Goal: Task Accomplishment & Management: Complete application form

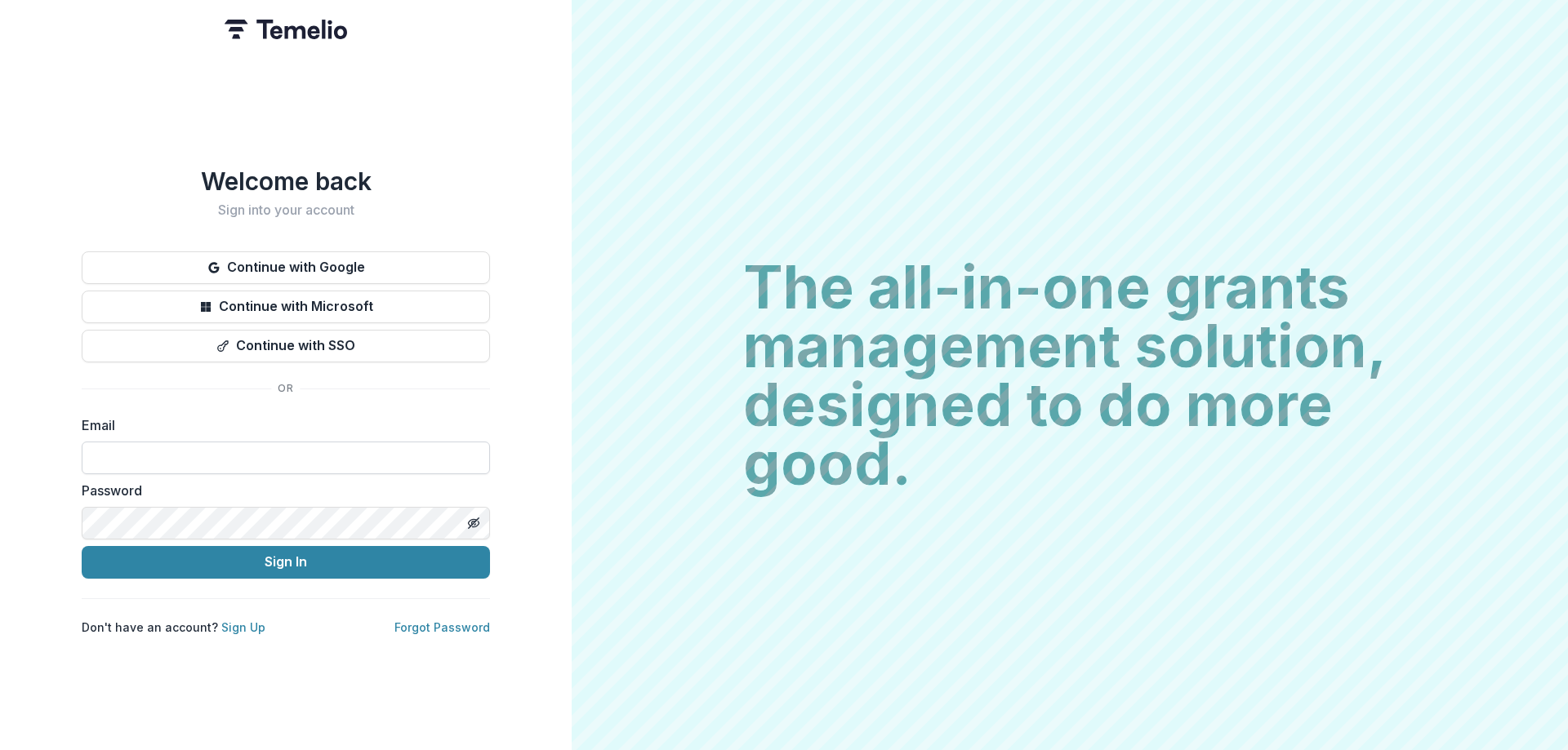
click at [155, 452] on input at bounding box center [286, 457] width 408 height 33
paste input "**********"
type input "**********"
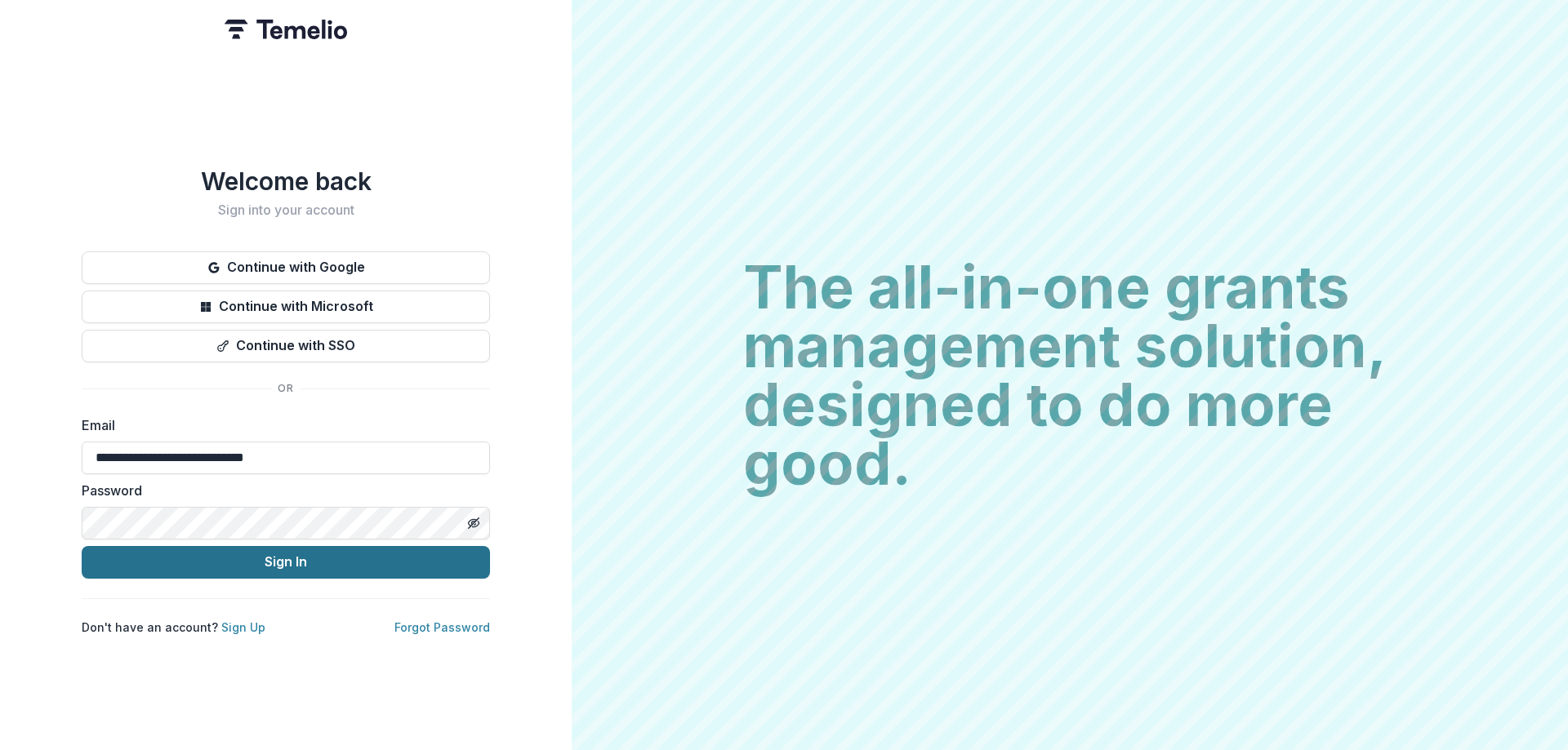
click at [277, 557] on button "Sign In" at bounding box center [286, 562] width 408 height 33
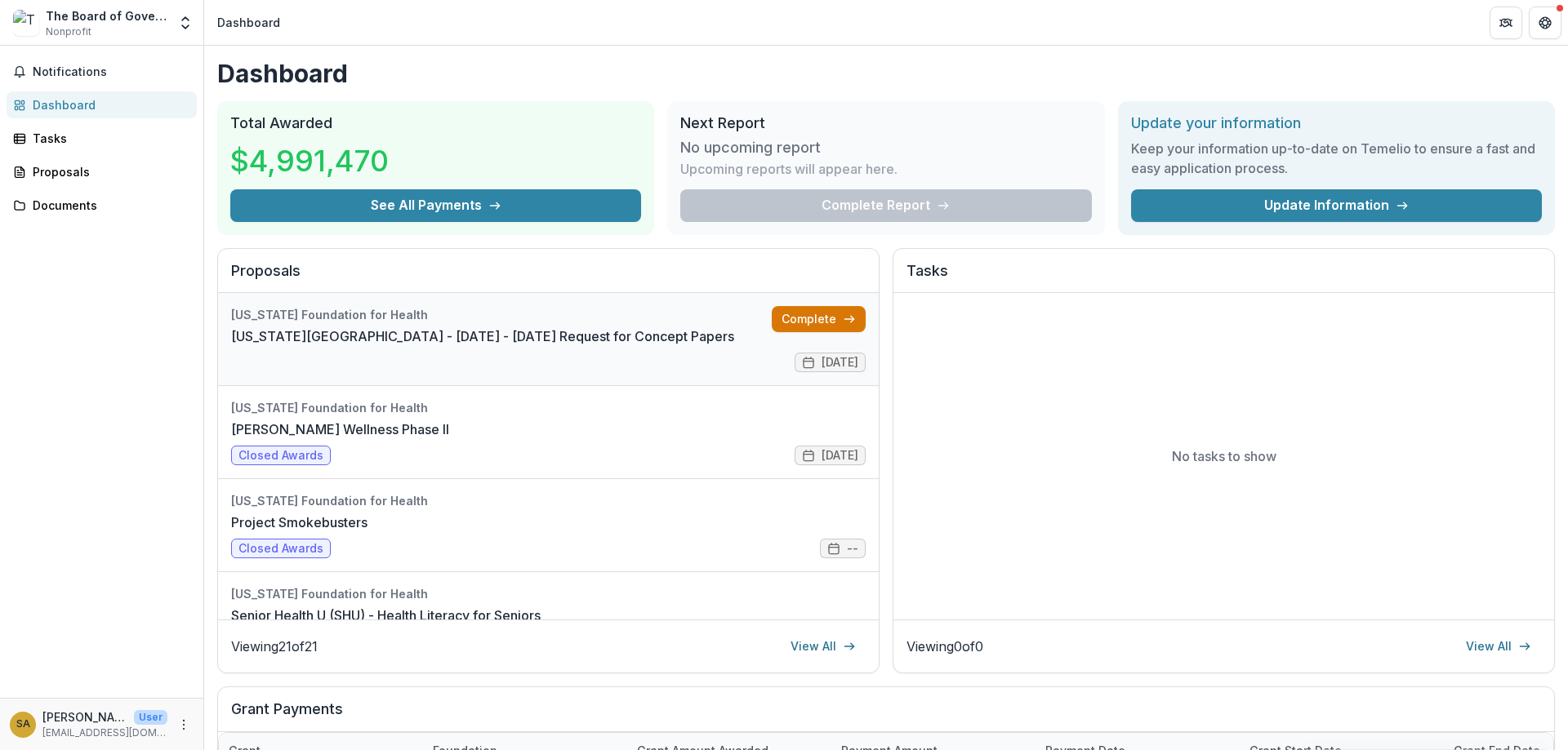
click at [816, 320] on link "Complete" at bounding box center [818, 319] width 94 height 26
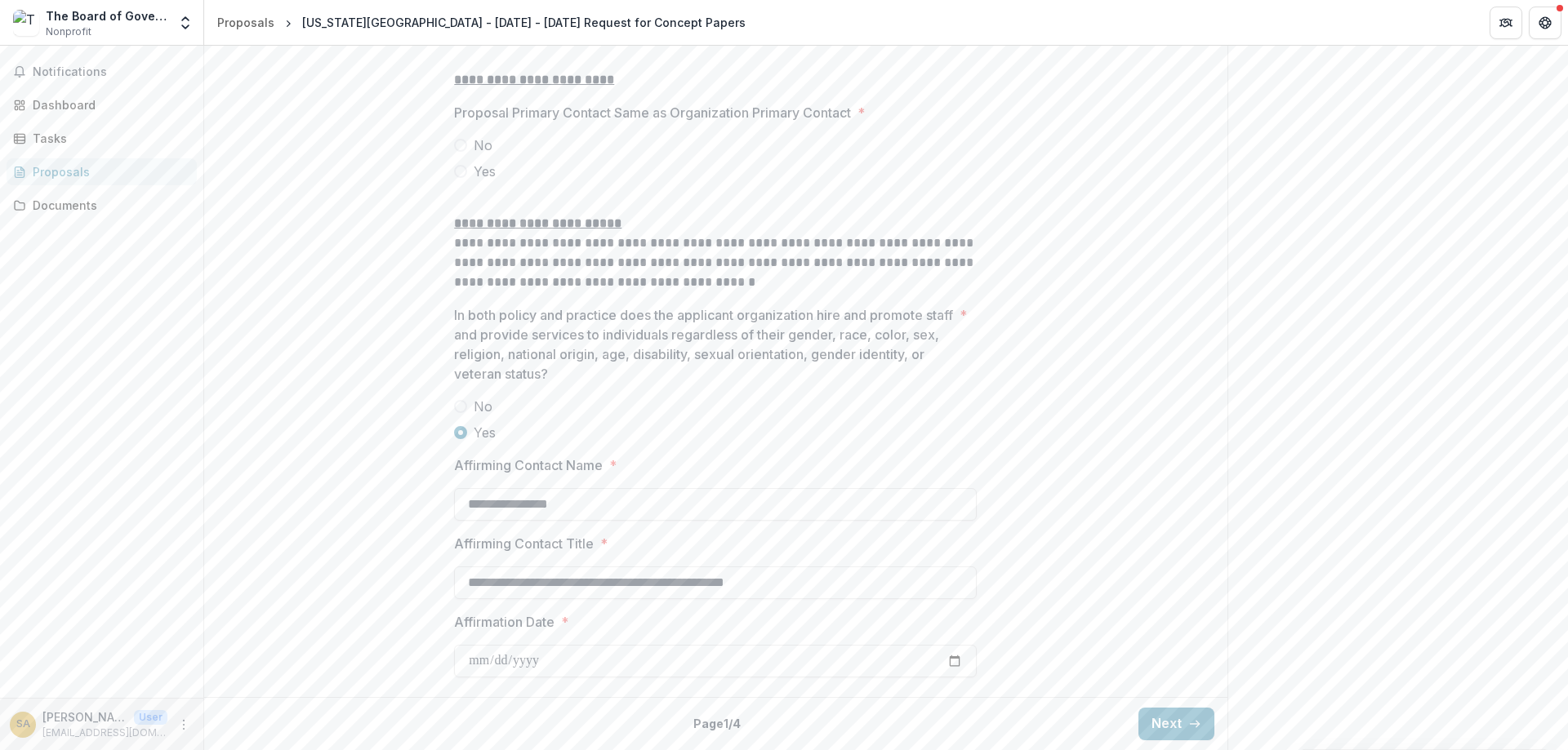
scroll to position [2157, 0]
click at [1186, 738] on button "Next" at bounding box center [1176, 723] width 76 height 33
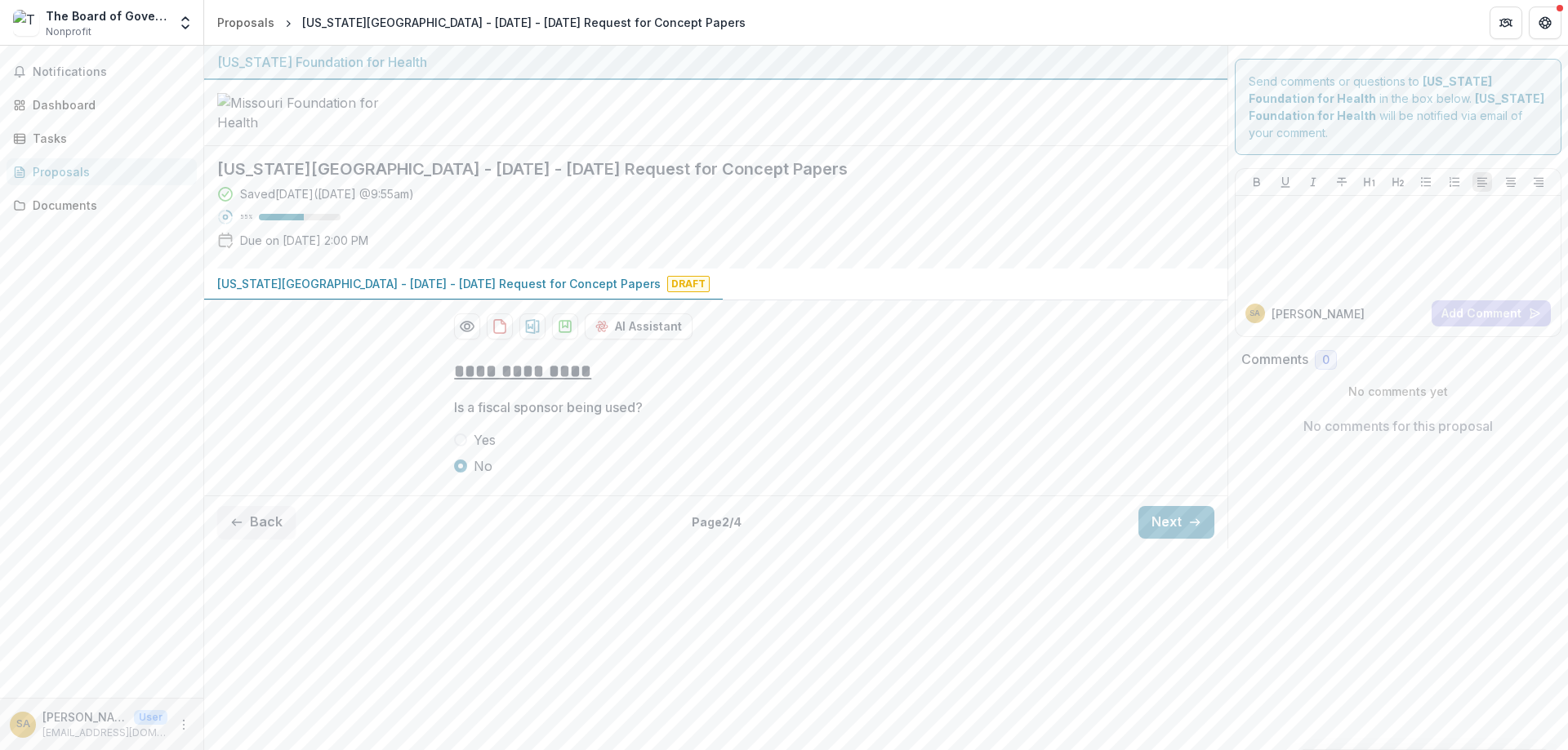
click at [1175, 538] on button "Next" at bounding box center [1176, 521] width 76 height 33
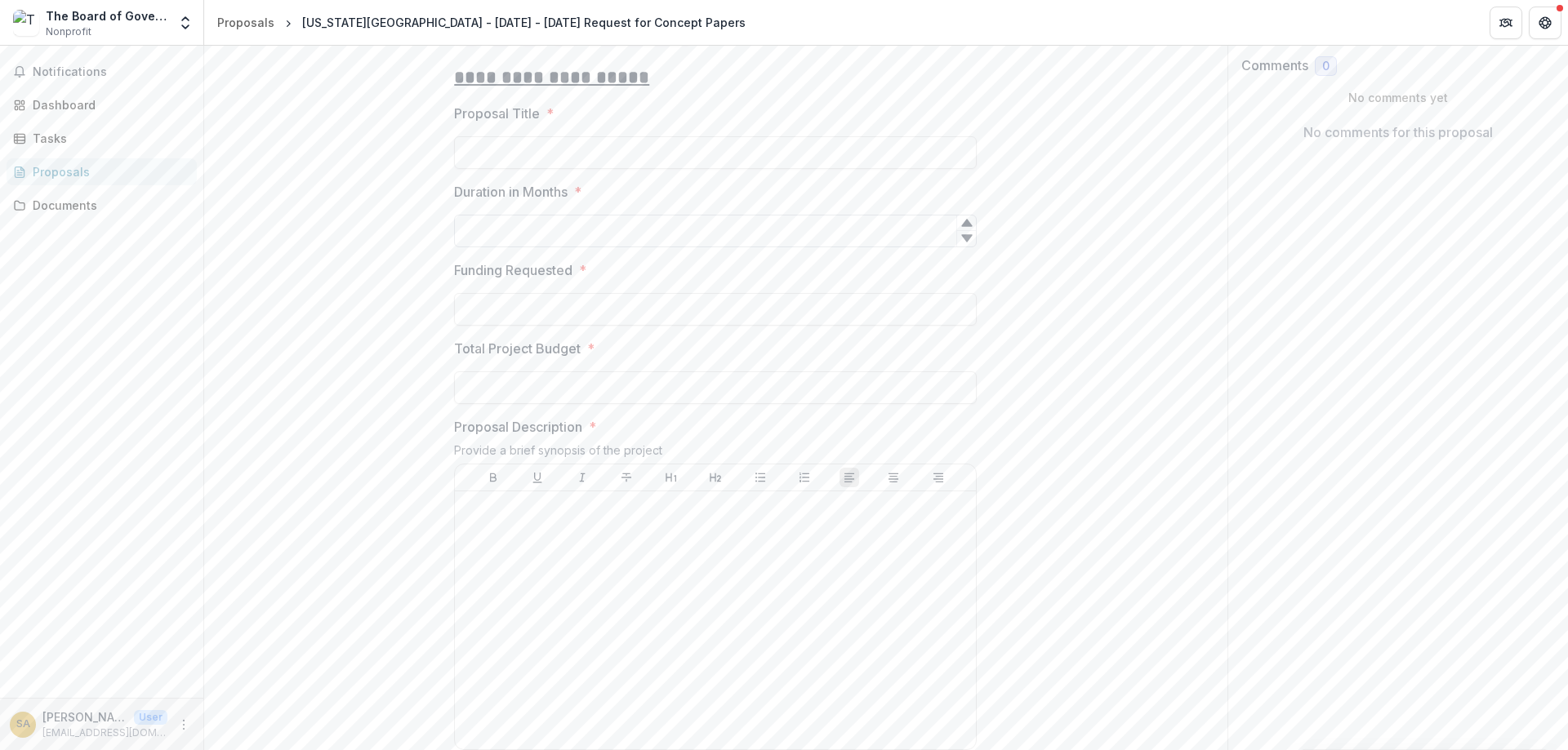
scroll to position [391, 0]
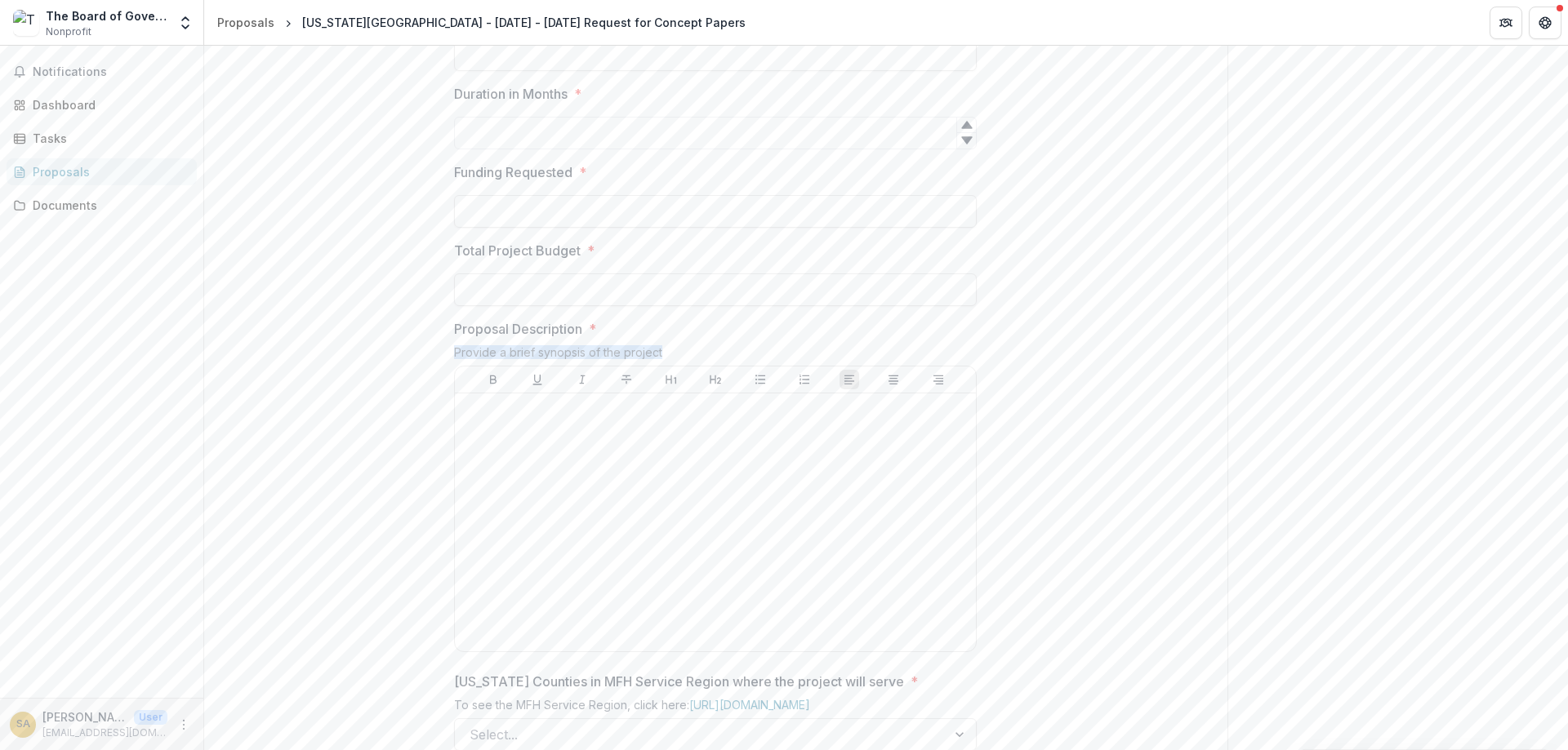
drag, startPoint x: 695, startPoint y: 475, endPoint x: 480, endPoint y: 477, distance: 215.0
click at [456, 366] on div "Provide a brief synopsis of the project" at bounding box center [715, 355] width 523 height 21
drag, startPoint x: 479, startPoint y: 477, endPoint x: 487, endPoint y: 473, distance: 8.9
copy div "Provide a brief synopsis of the project"
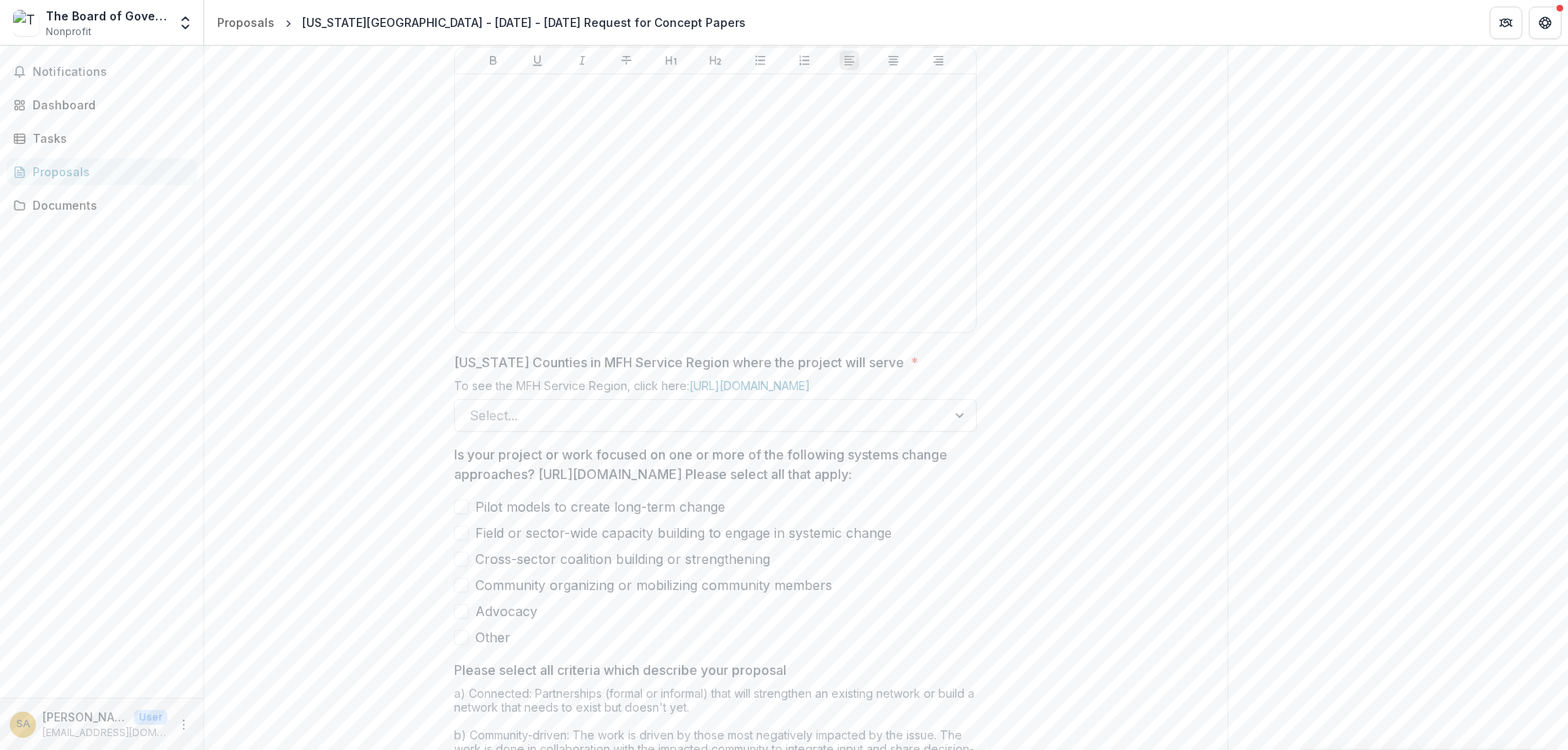
scroll to position [784, 0]
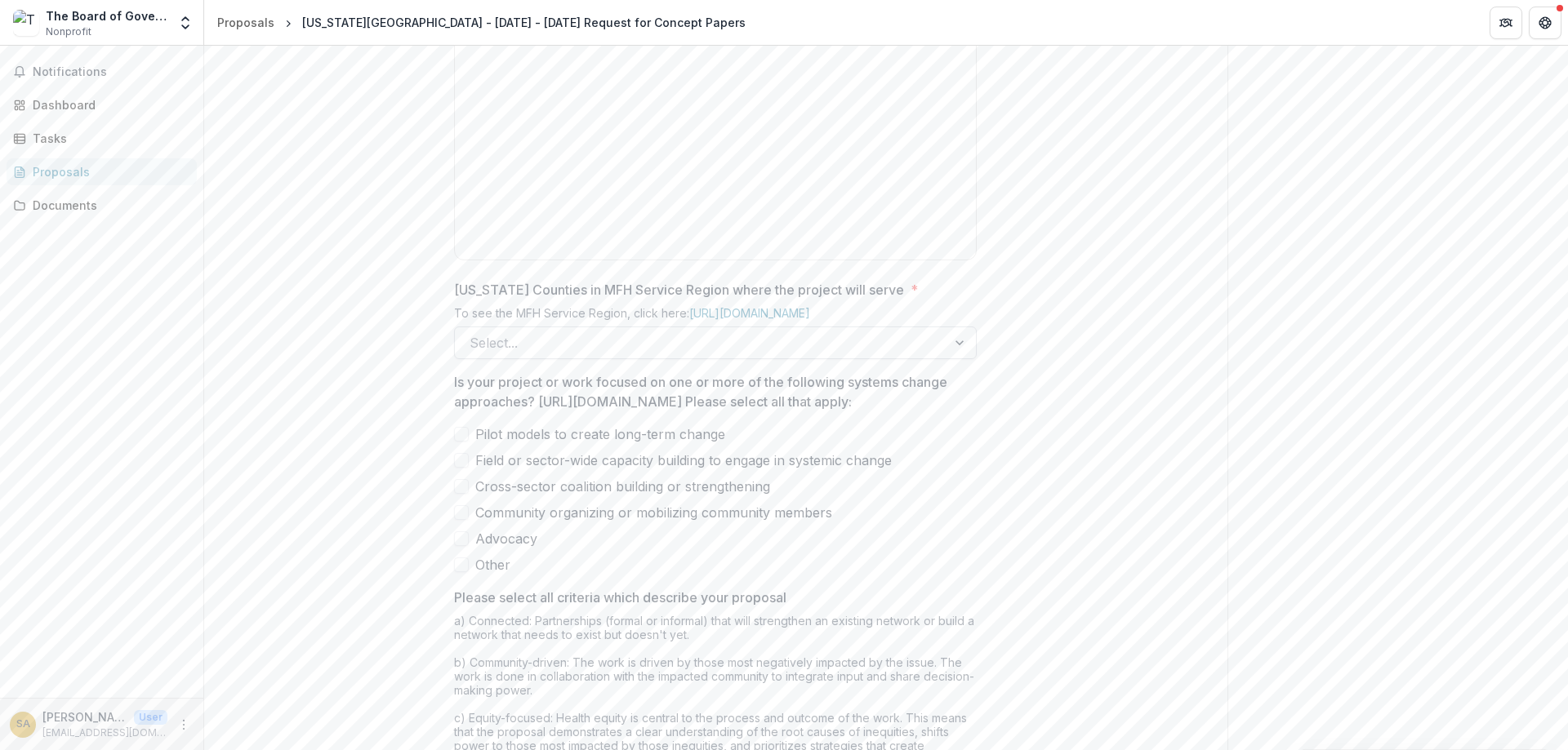
drag, startPoint x: 450, startPoint y: 409, endPoint x: 923, endPoint y: 477, distance: 477.9
click at [923, 477] on div "**********" at bounding box center [715, 292] width 548 height 1459
drag, startPoint x: 1135, startPoint y: 407, endPoint x: 833, endPoint y: 436, distance: 303.4
click at [1134, 407] on div "**********" at bounding box center [715, 292] width 1023 height 1459
click at [530, 354] on div at bounding box center [700, 342] width 463 height 23
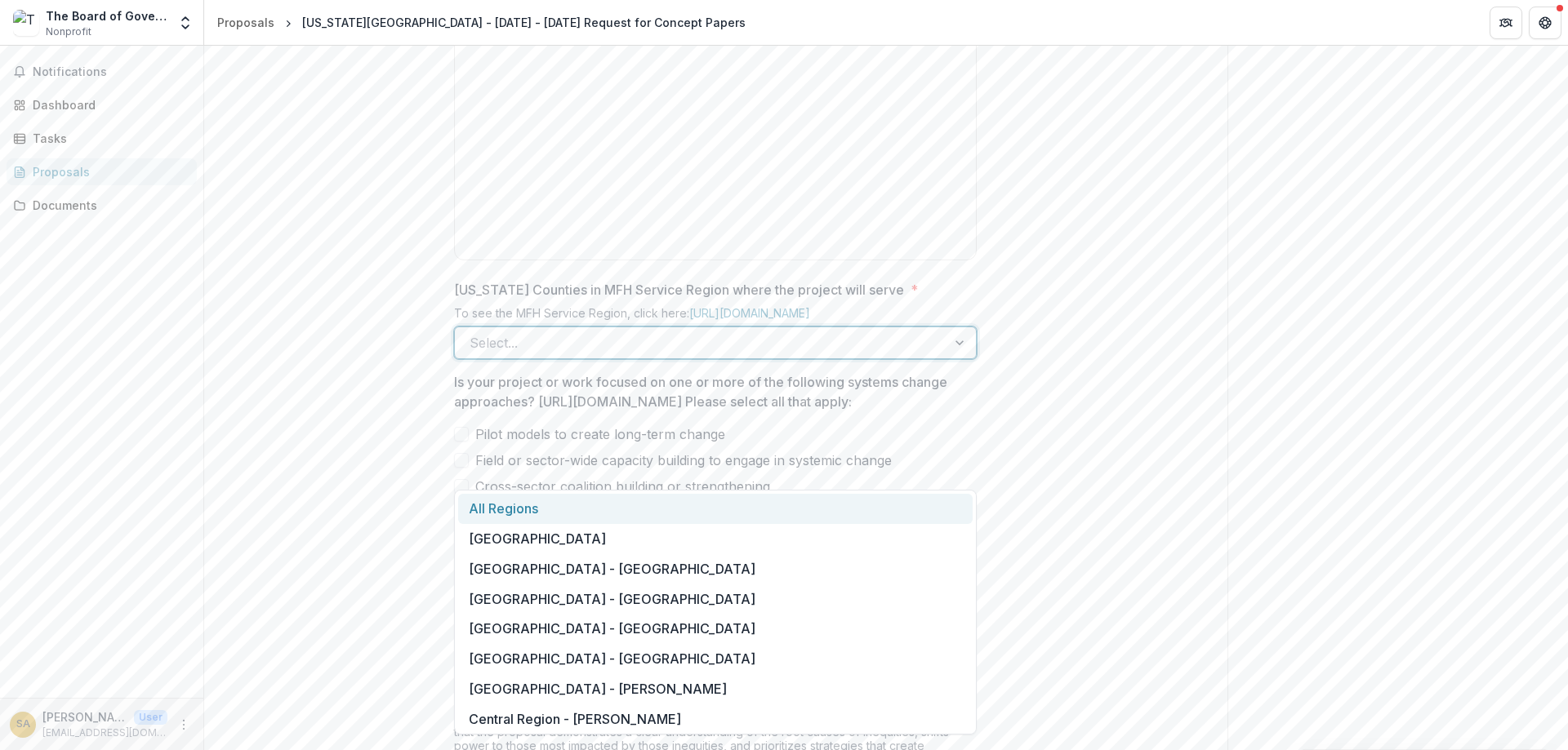
click at [530, 354] on div at bounding box center [700, 342] width 463 height 23
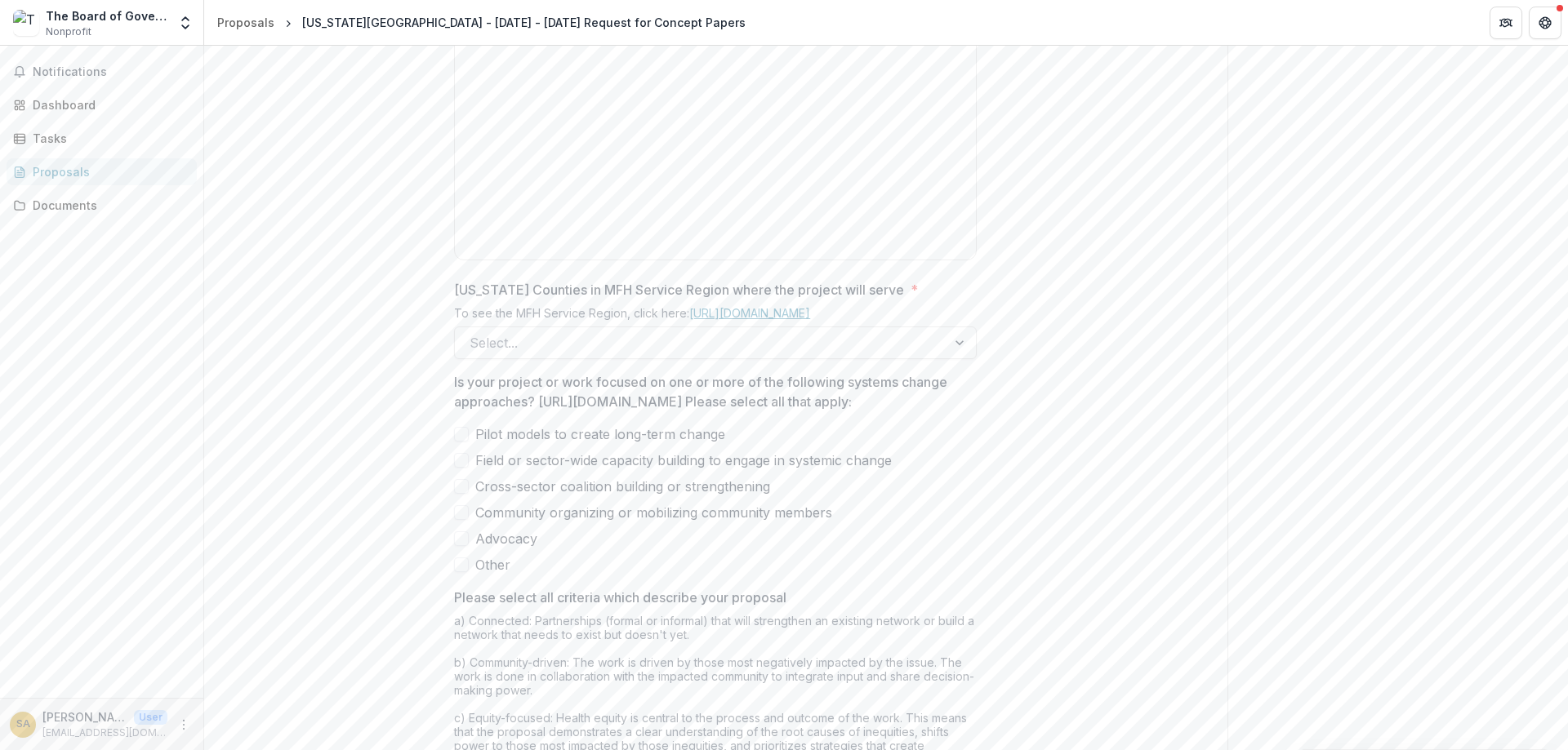
drag, startPoint x: 448, startPoint y: 410, endPoint x: 815, endPoint y: 439, distance: 368.1
click at [964, 448] on div "**********" at bounding box center [715, 292] width 548 height 1459
copy div "Missouri Counties in MFH Service Region where the project will serve * To see t…"
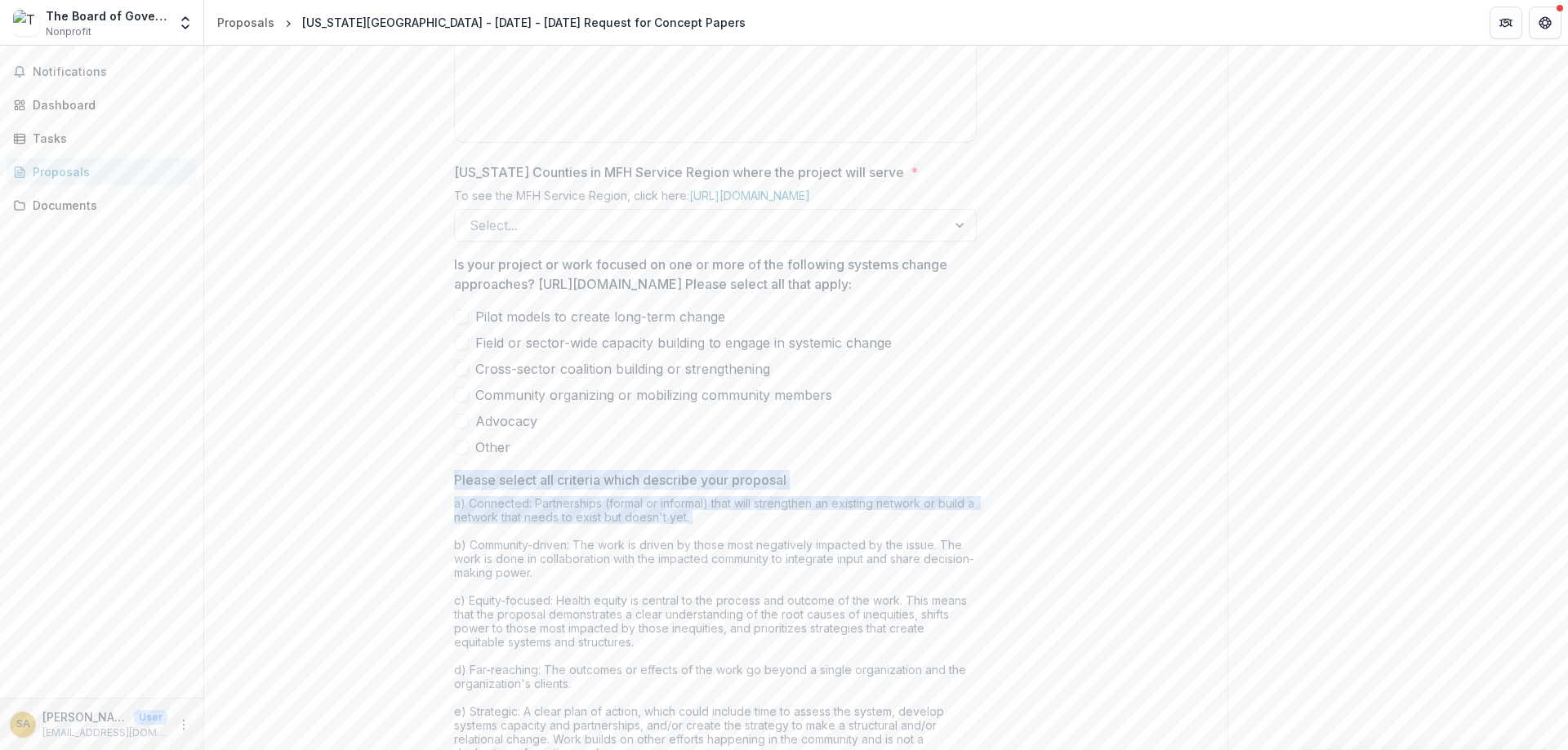
scroll to position [980, 0]
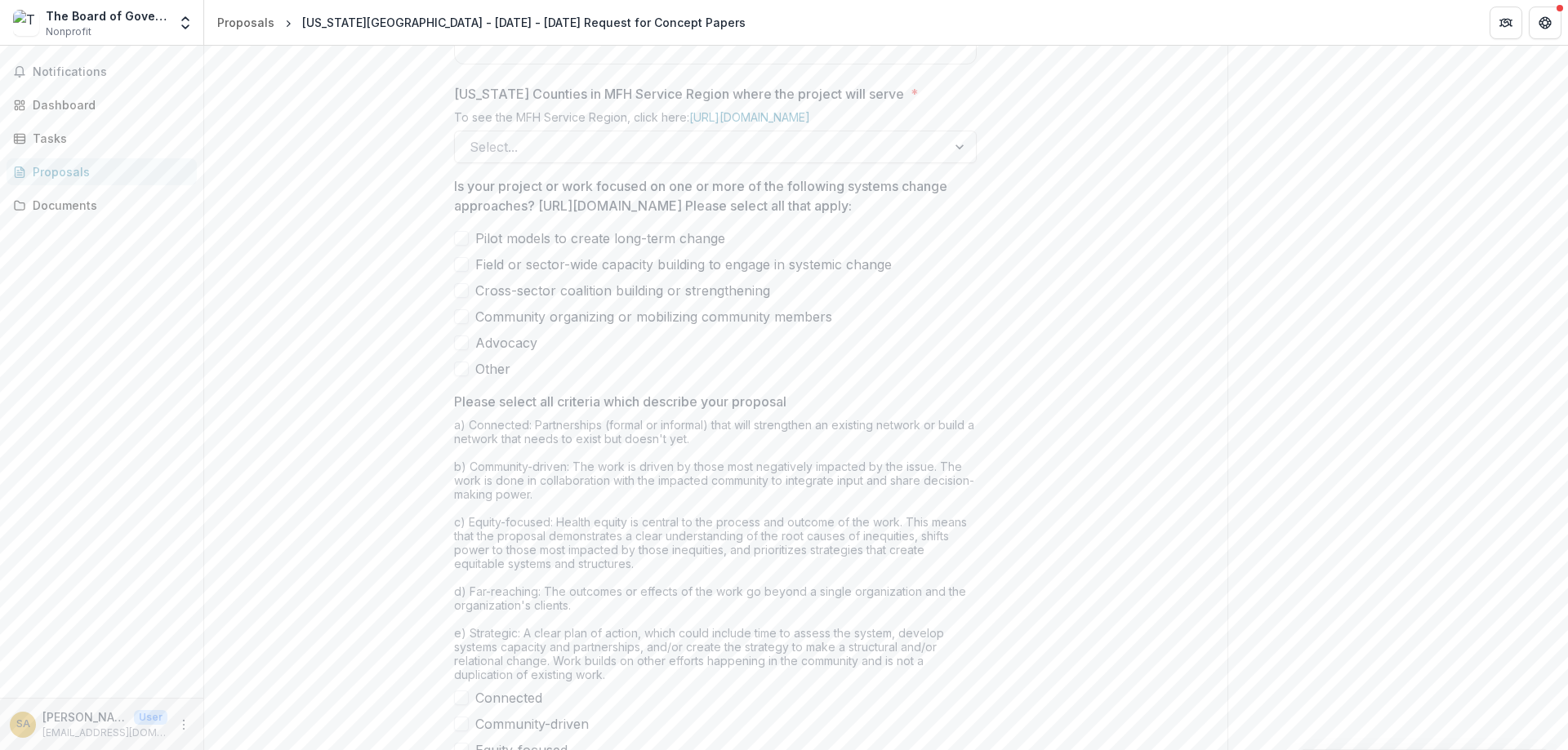
drag, startPoint x: 444, startPoint y: 511, endPoint x: 600, endPoint y: 490, distance: 157.4
click at [606, 498] on div "**********" at bounding box center [715, 96] width 548 height 1459
drag, startPoint x: 478, startPoint y: 379, endPoint x: 786, endPoint y: 382, distance: 308.0
click at [659, 248] on span "Pilot models to create long-term change" at bounding box center [600, 239] width 249 height 20
click at [803, 248] on label "Pilot models to create long-term change" at bounding box center [715, 239] width 523 height 20
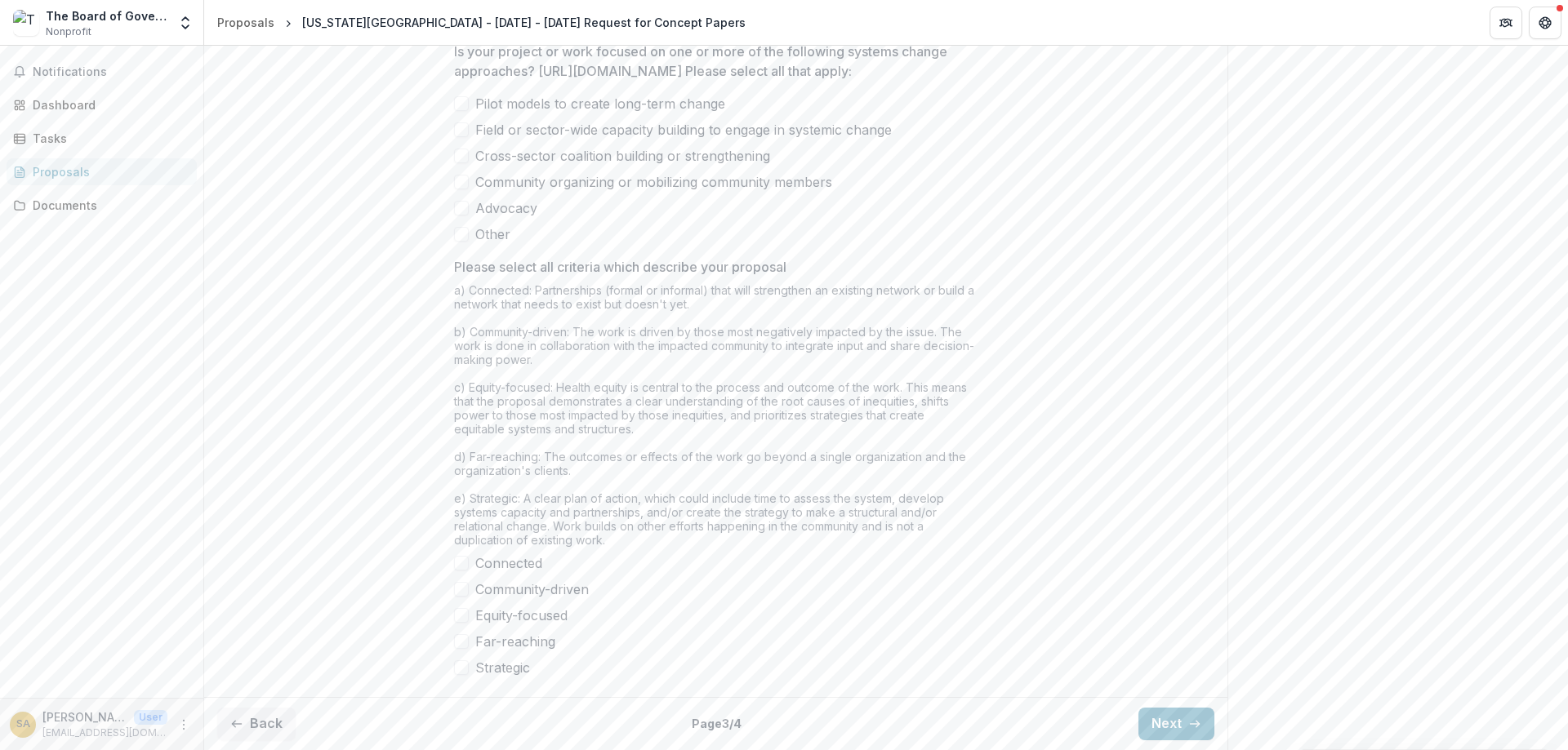
scroll to position [1258, 0]
drag, startPoint x: 458, startPoint y: 263, endPoint x: 570, endPoint y: 637, distance: 390.4
click at [718, 221] on div "Pilot models to create long-term change Field or sector-wide capacity building …" at bounding box center [715, 169] width 523 height 150
click at [1176, 718] on button "Next" at bounding box center [1176, 723] width 76 height 33
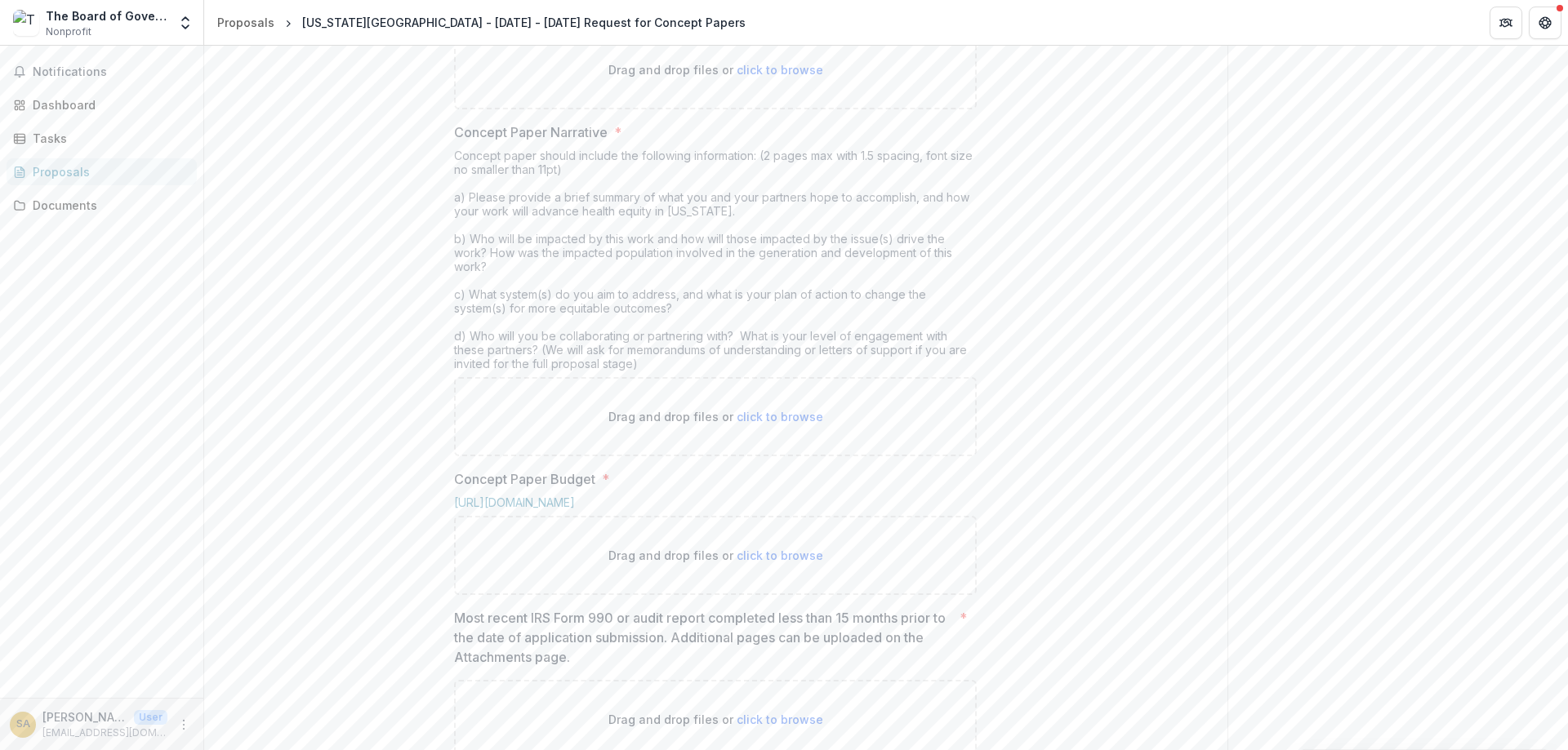
scroll to position [708, 0]
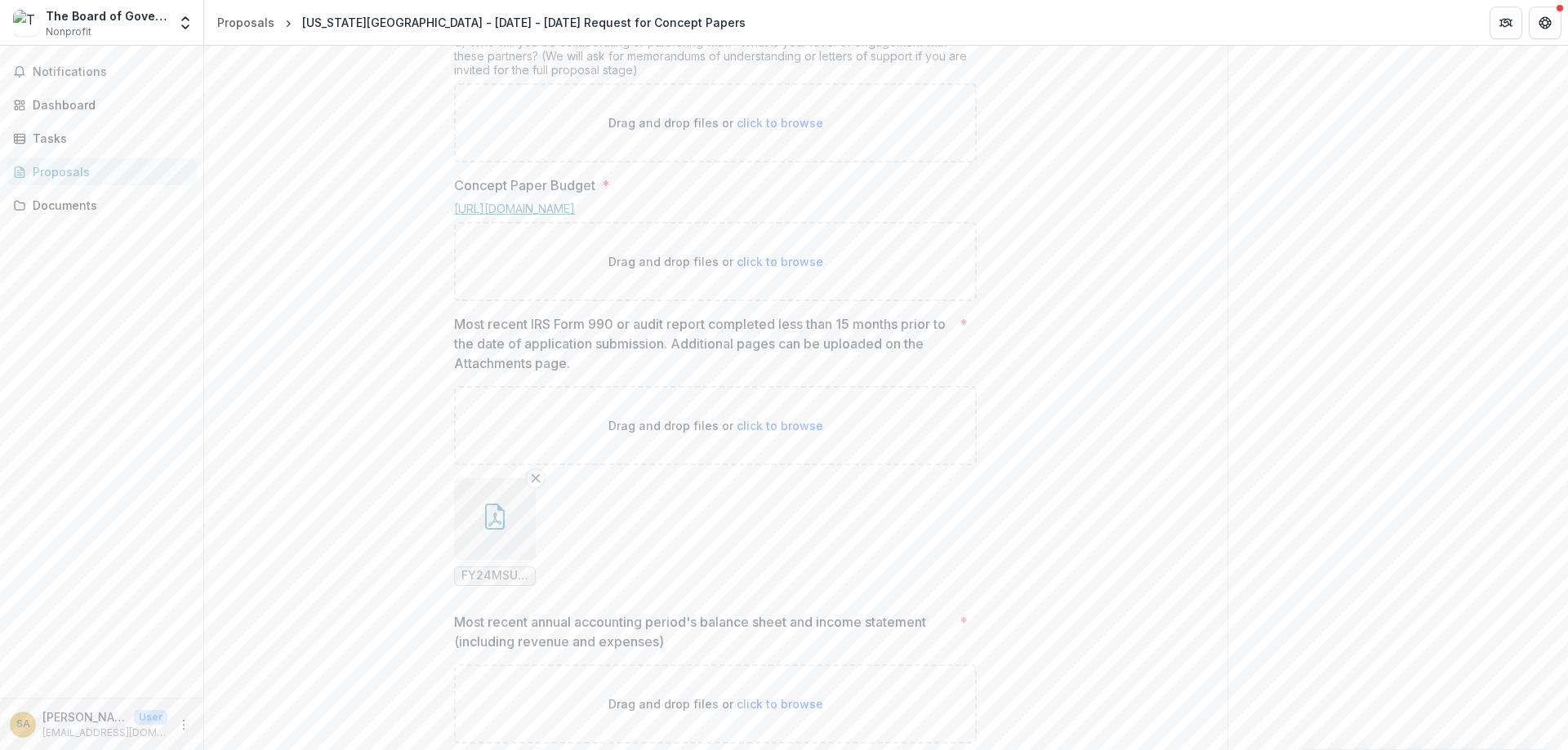
click at [575, 216] on link "https://mffh.org/wp-content/uploads/2025/06/Health-Equity-Fund-Concept-Paper-Bu…" at bounding box center [514, 209] width 121 height 14
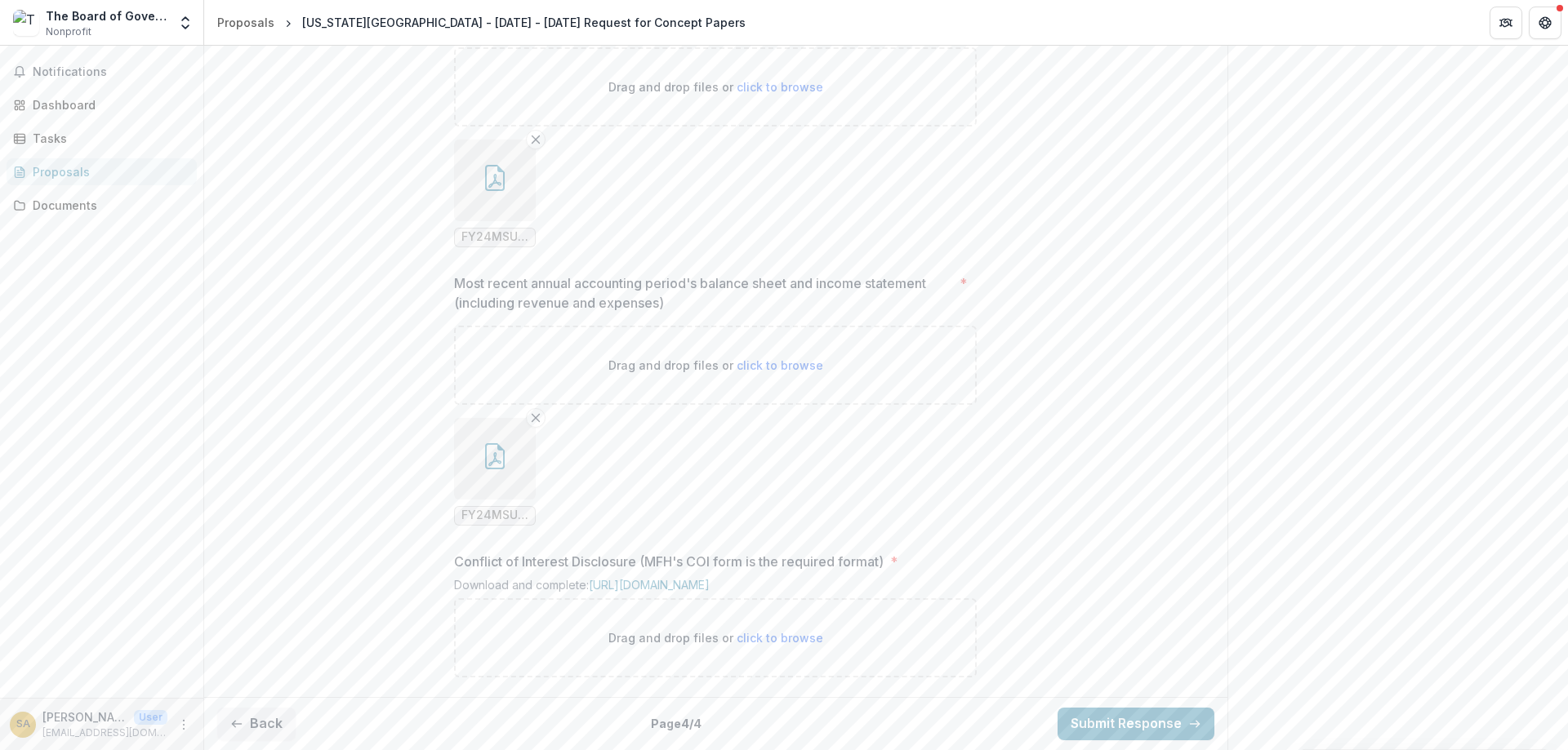
scroll to position [1198, 0]
click at [271, 726] on button "Back" at bounding box center [255, 723] width 78 height 33
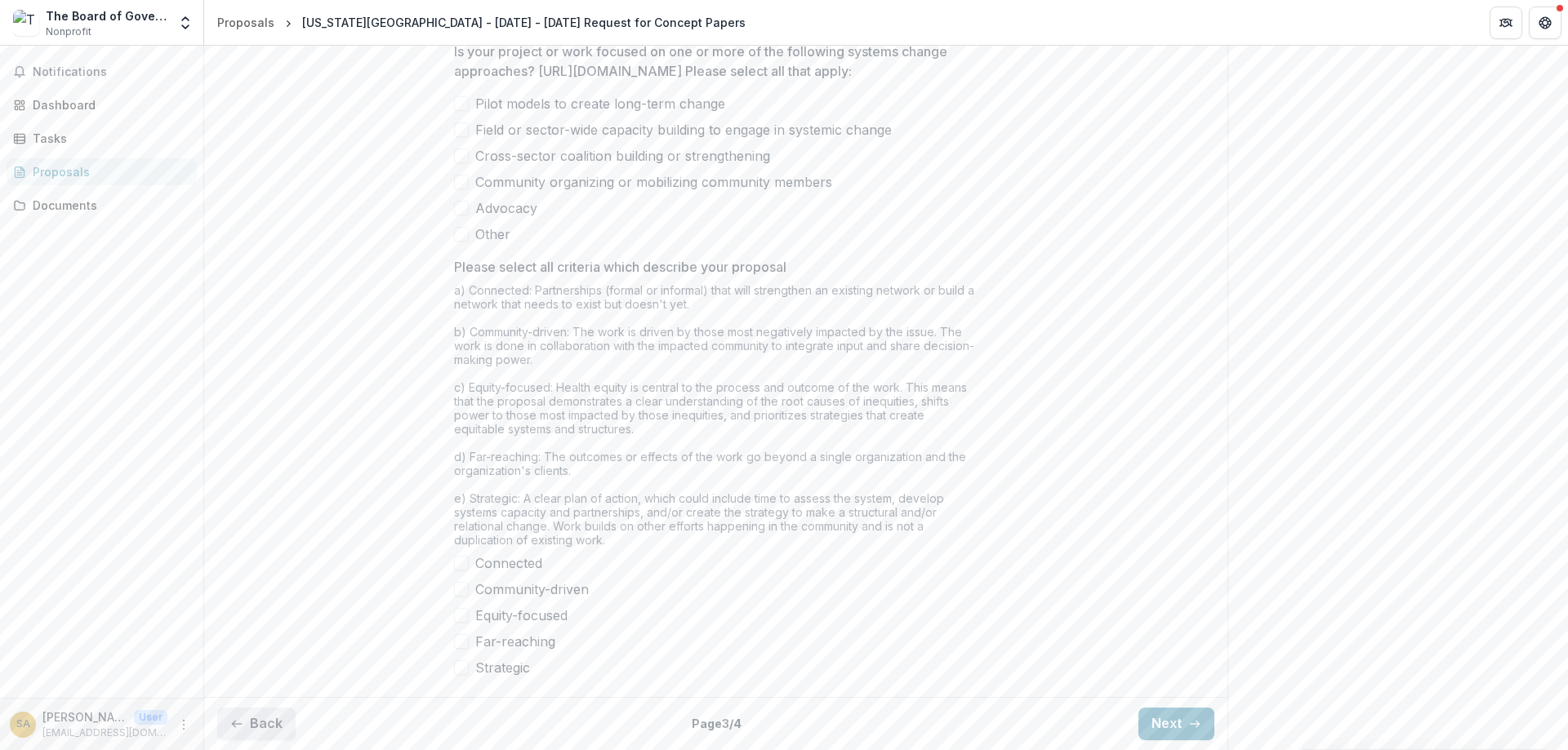
scroll to position [1257, 0]
click at [273, 724] on button "Back" at bounding box center [255, 723] width 78 height 33
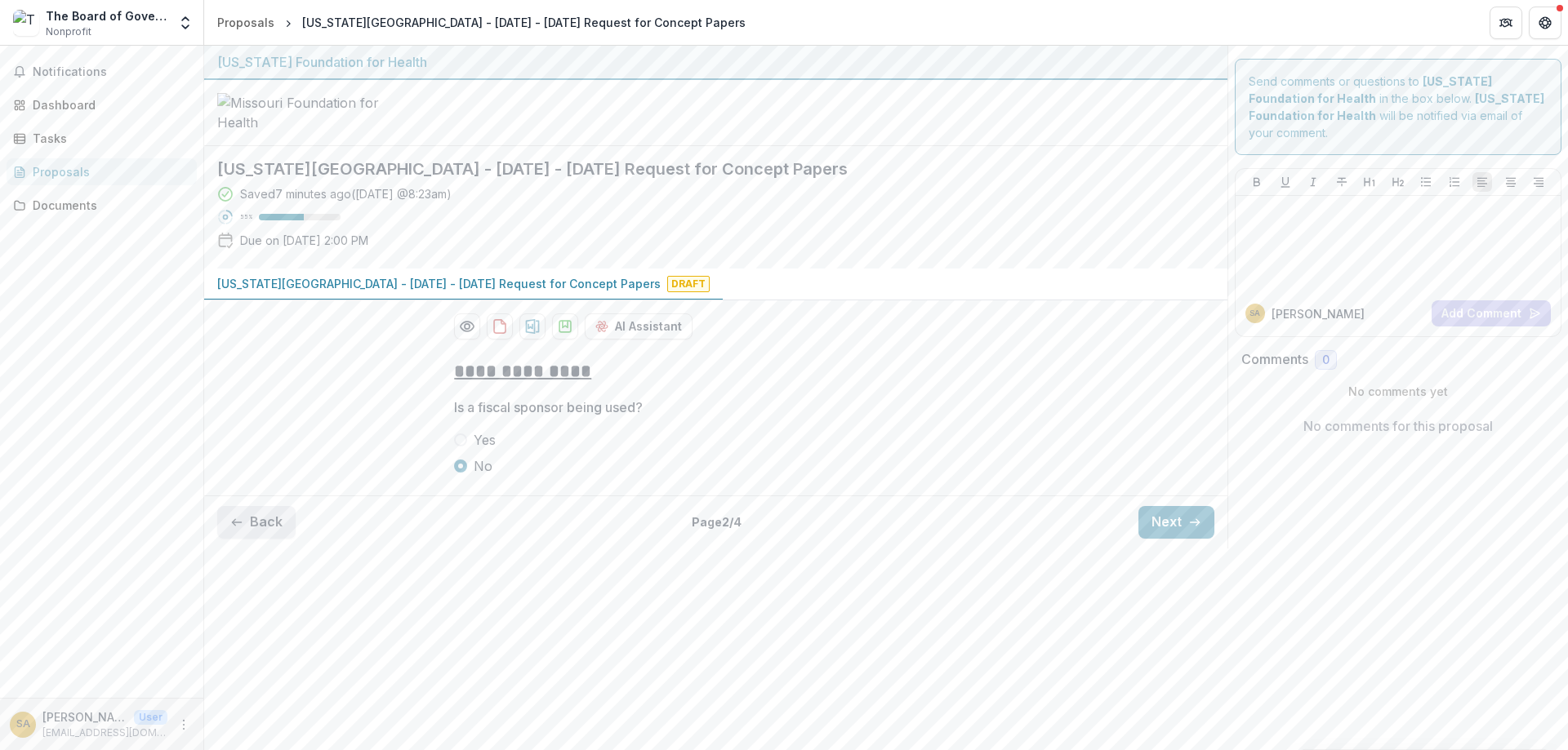
scroll to position [0, 0]
click at [273, 538] on button "Back" at bounding box center [255, 521] width 78 height 33
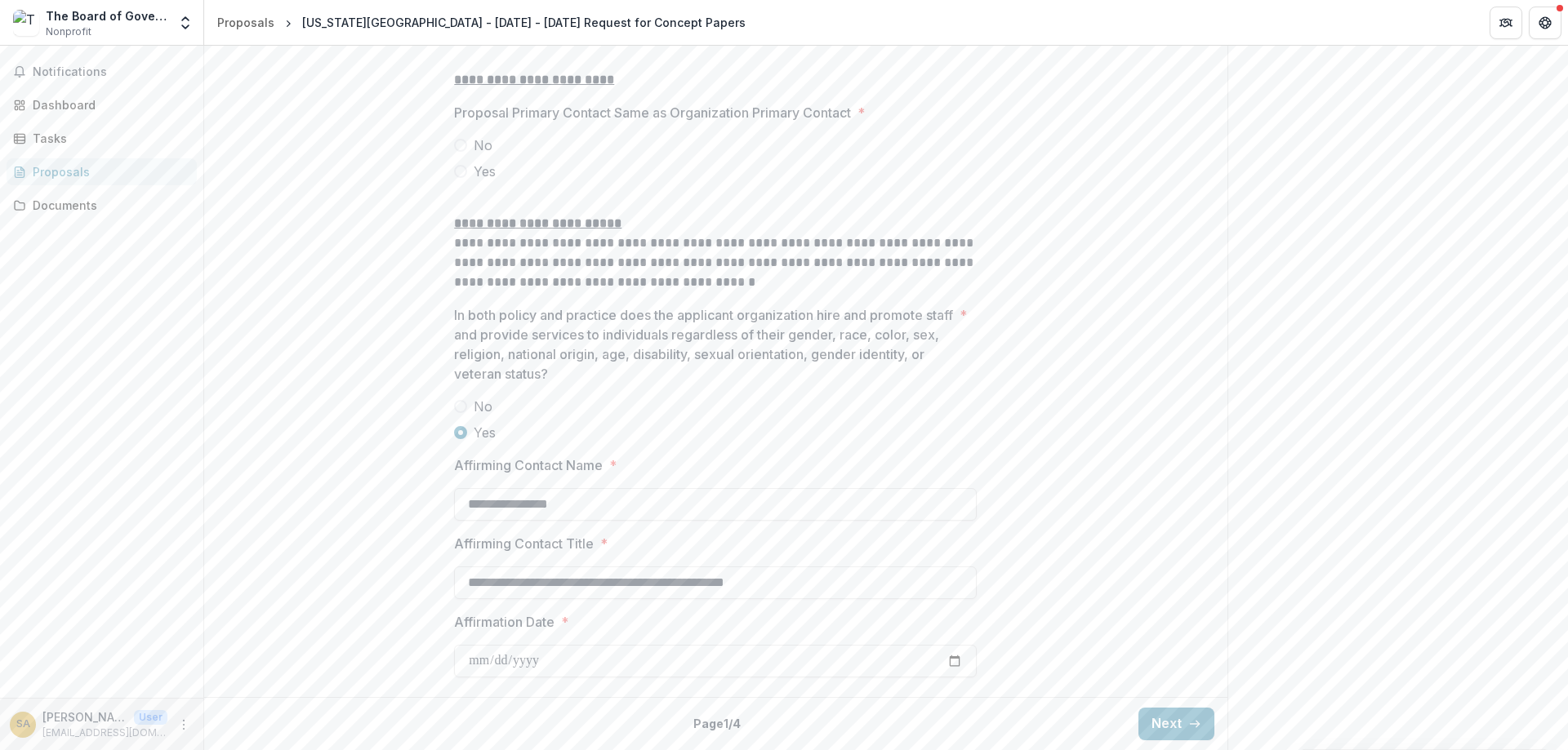
scroll to position [2157, 0]
click at [1184, 724] on button "Next" at bounding box center [1176, 723] width 76 height 33
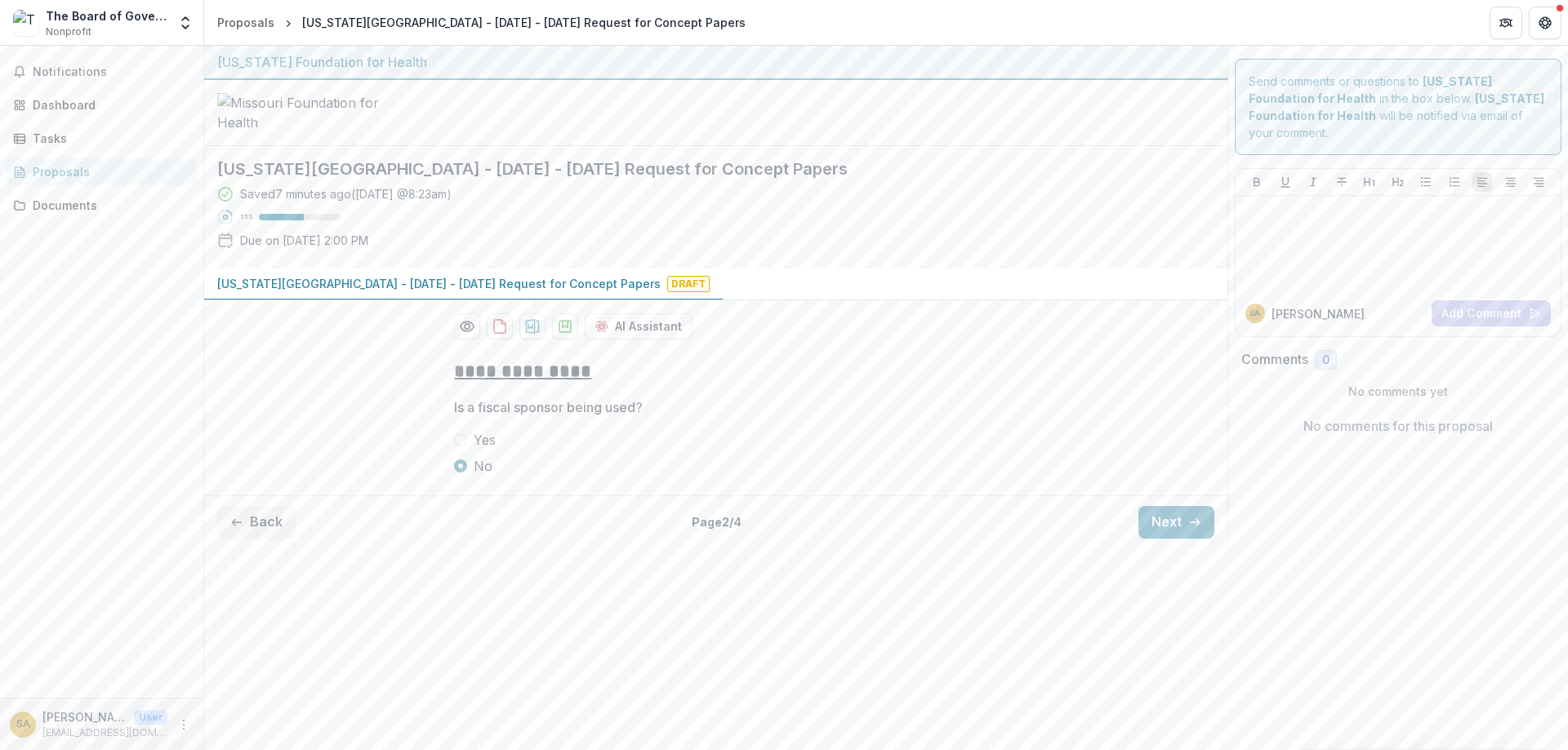
scroll to position [0, 0]
click at [1171, 538] on button "Next" at bounding box center [1176, 521] width 76 height 33
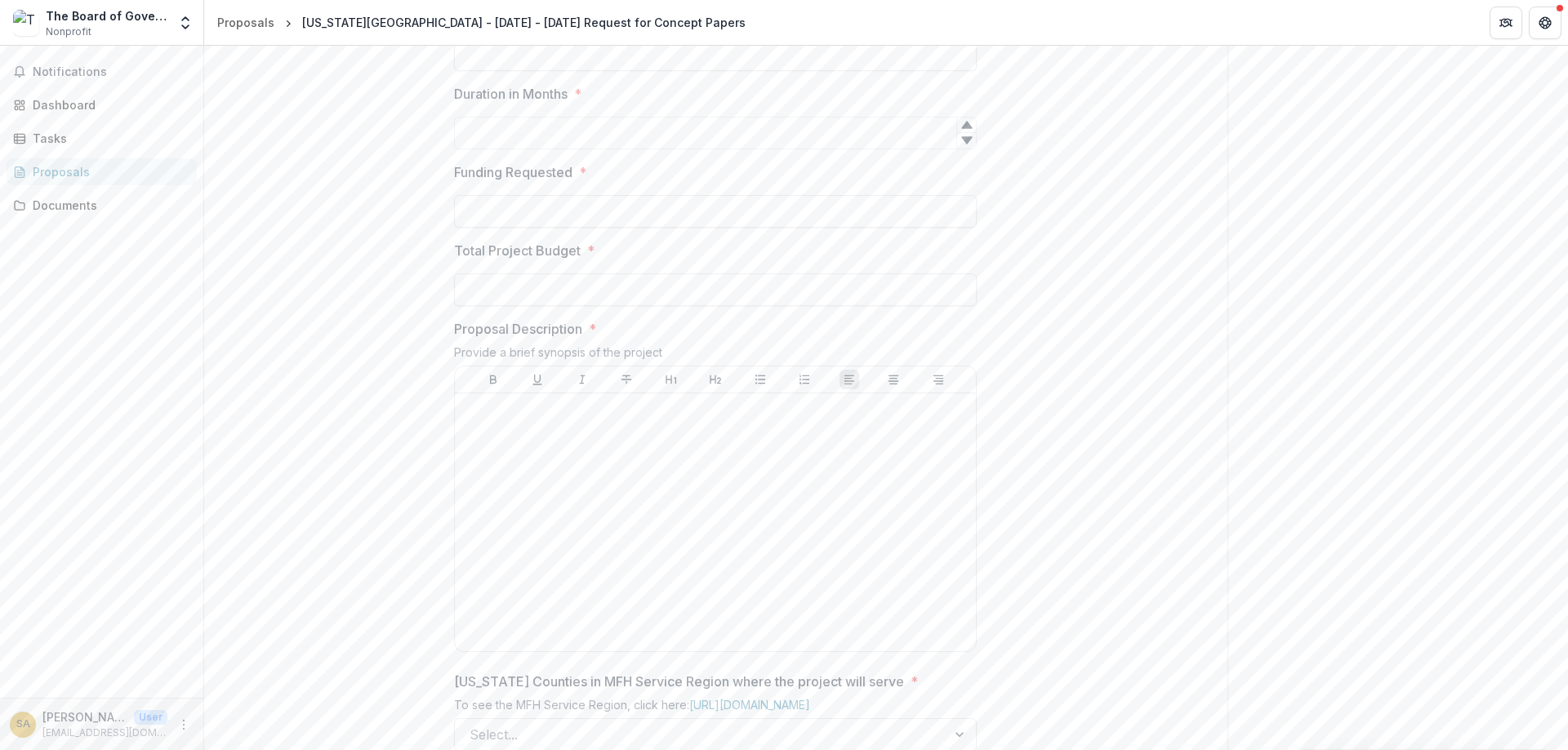
scroll to position [784, 0]
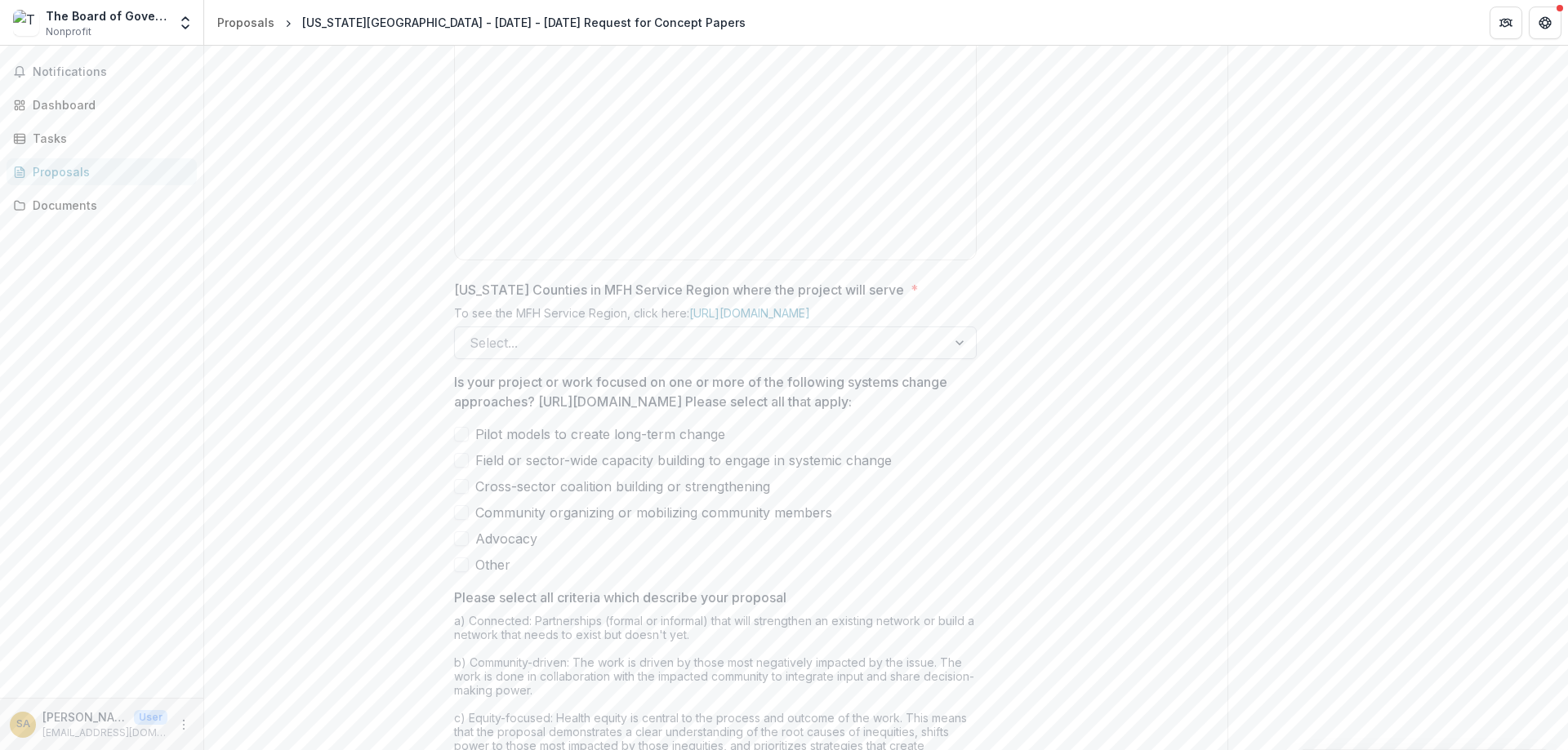
click at [540, 356] on div "Select..." at bounding box center [700, 343] width 491 height 26
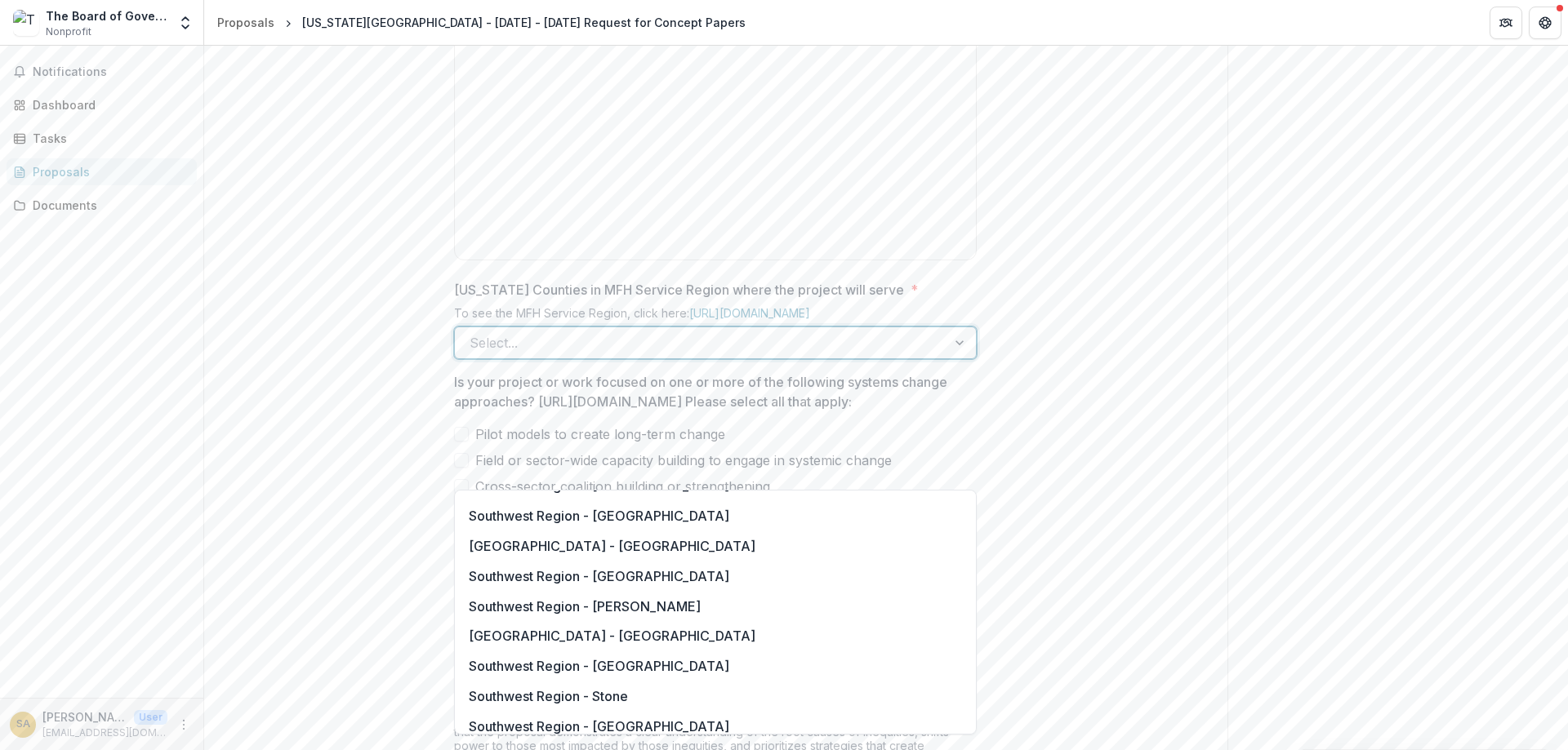
scroll to position [2496, 0]
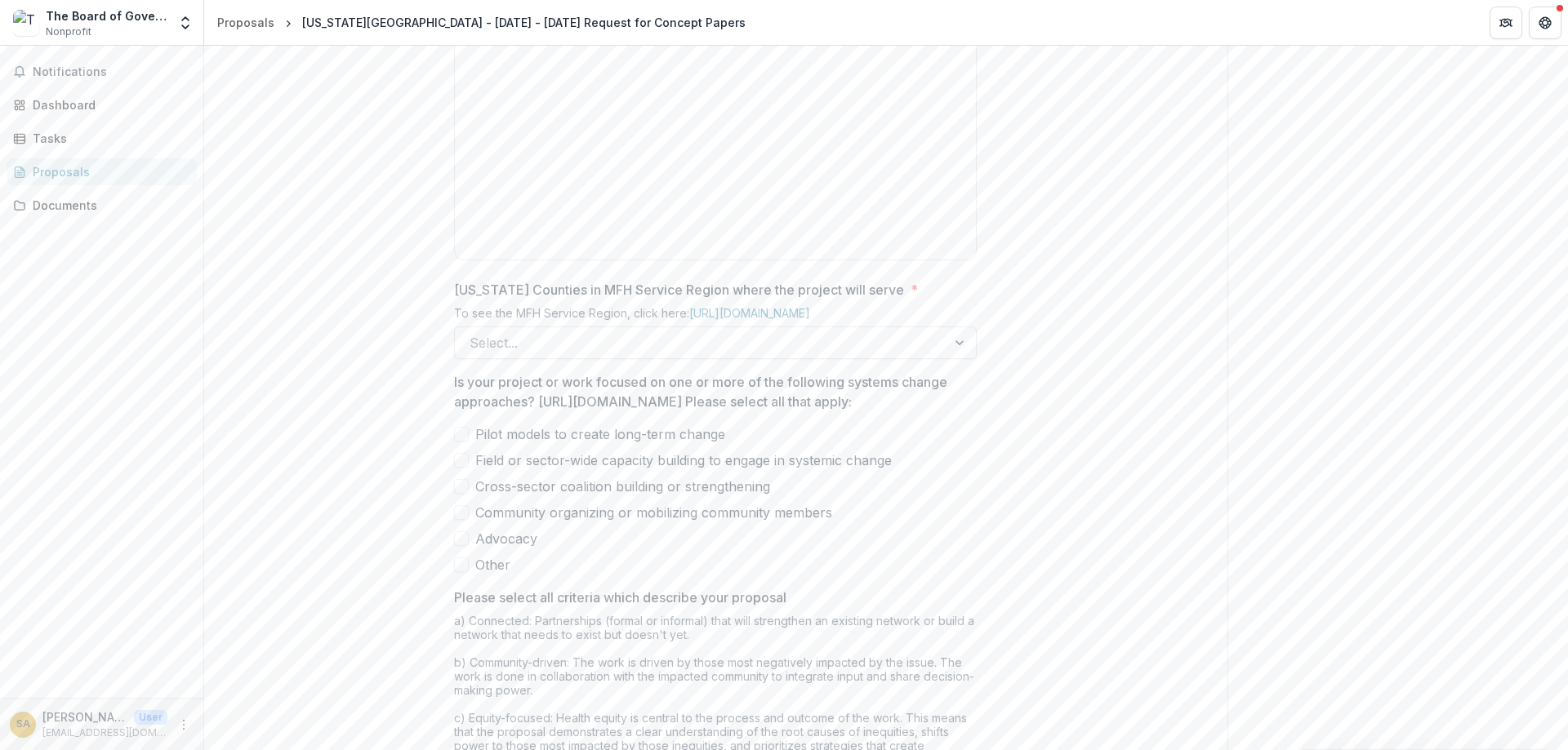
click at [1229, 552] on div "Send comments or questions to [US_STATE] Foundation for Health in the box below…" at bounding box center [1397, 170] width 341 height 1818
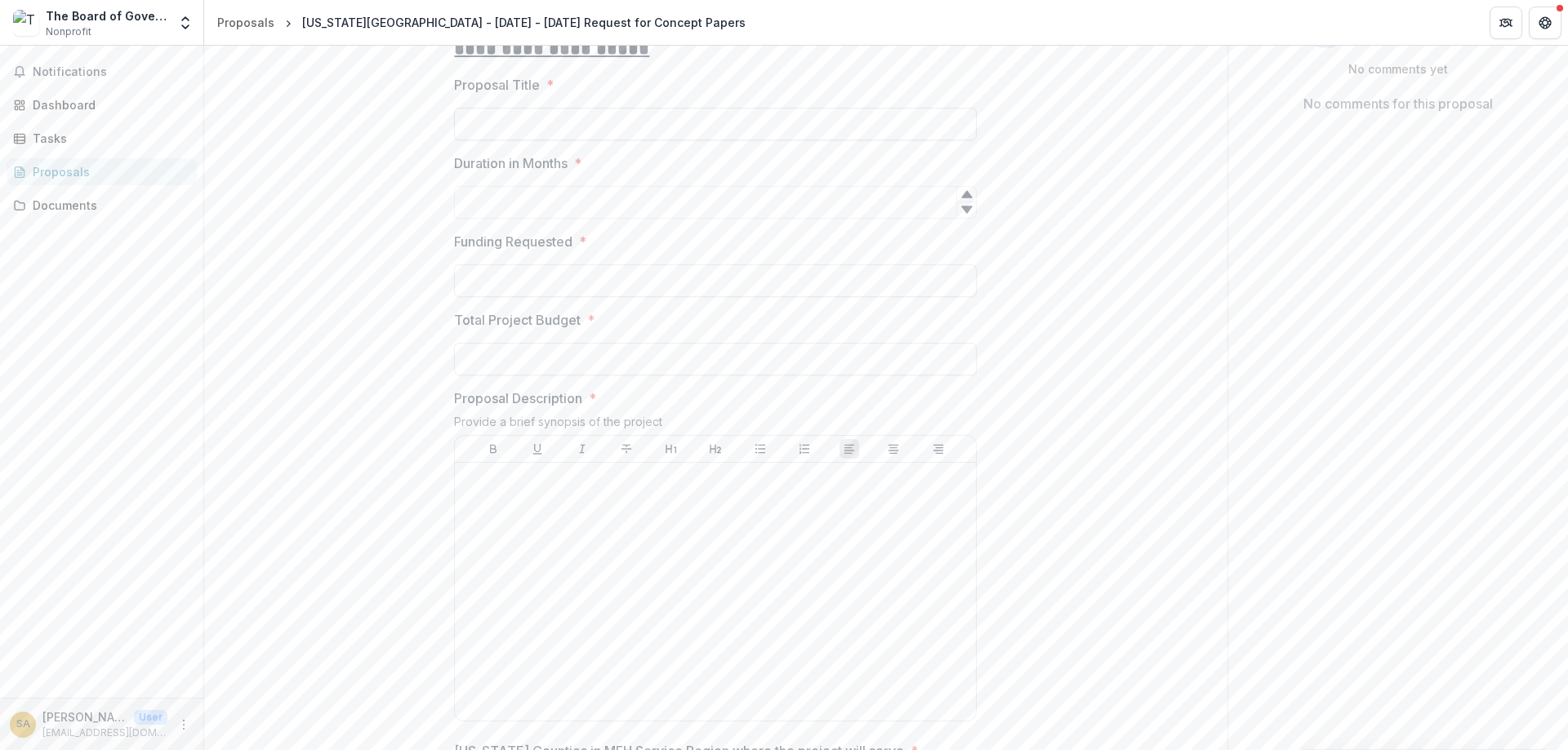
scroll to position [294, 0]
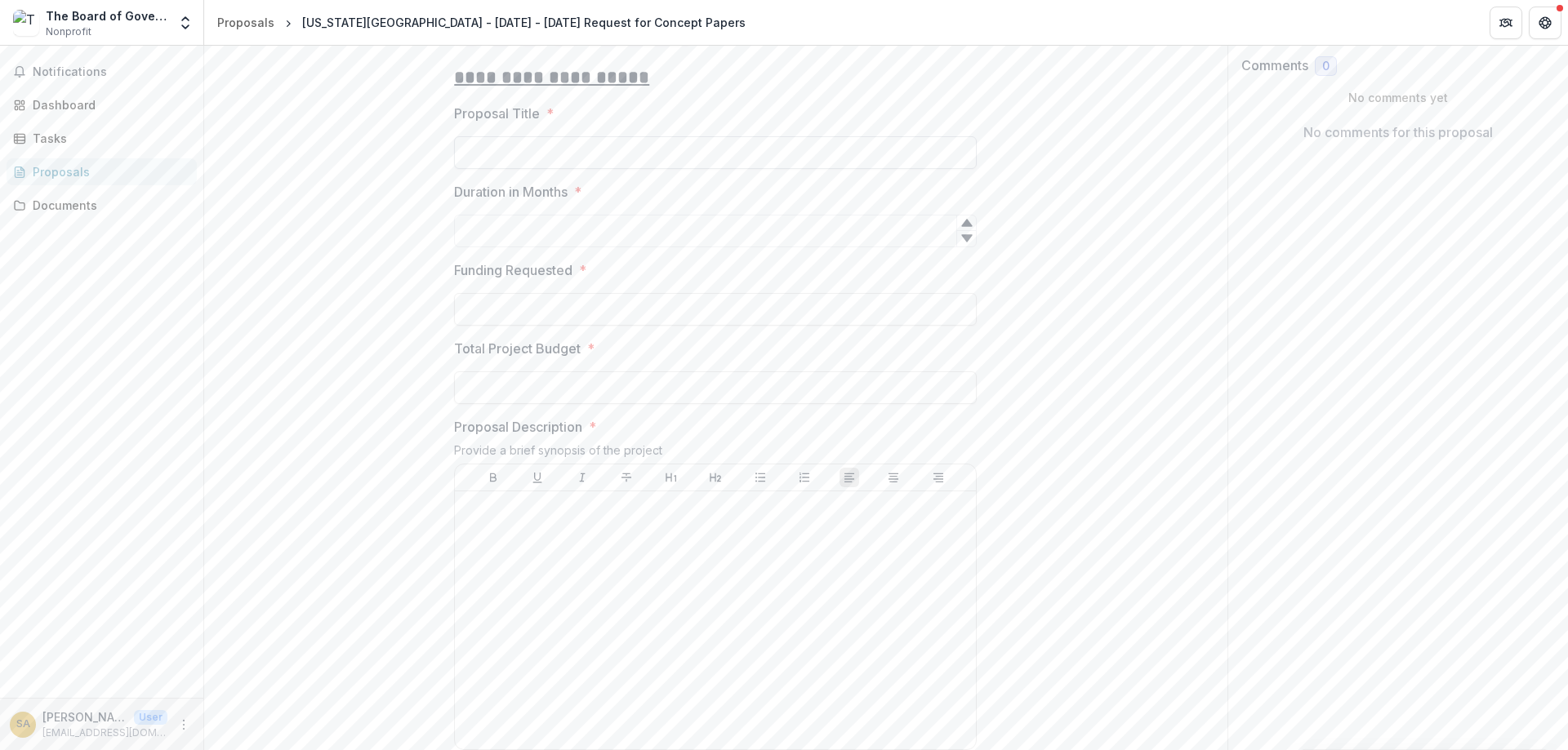
click at [594, 169] on input "Proposal Title *" at bounding box center [715, 152] width 523 height 33
paste input "**********"
type input "**********"
click at [694, 247] on input "Duration in Months *" at bounding box center [715, 231] width 523 height 33
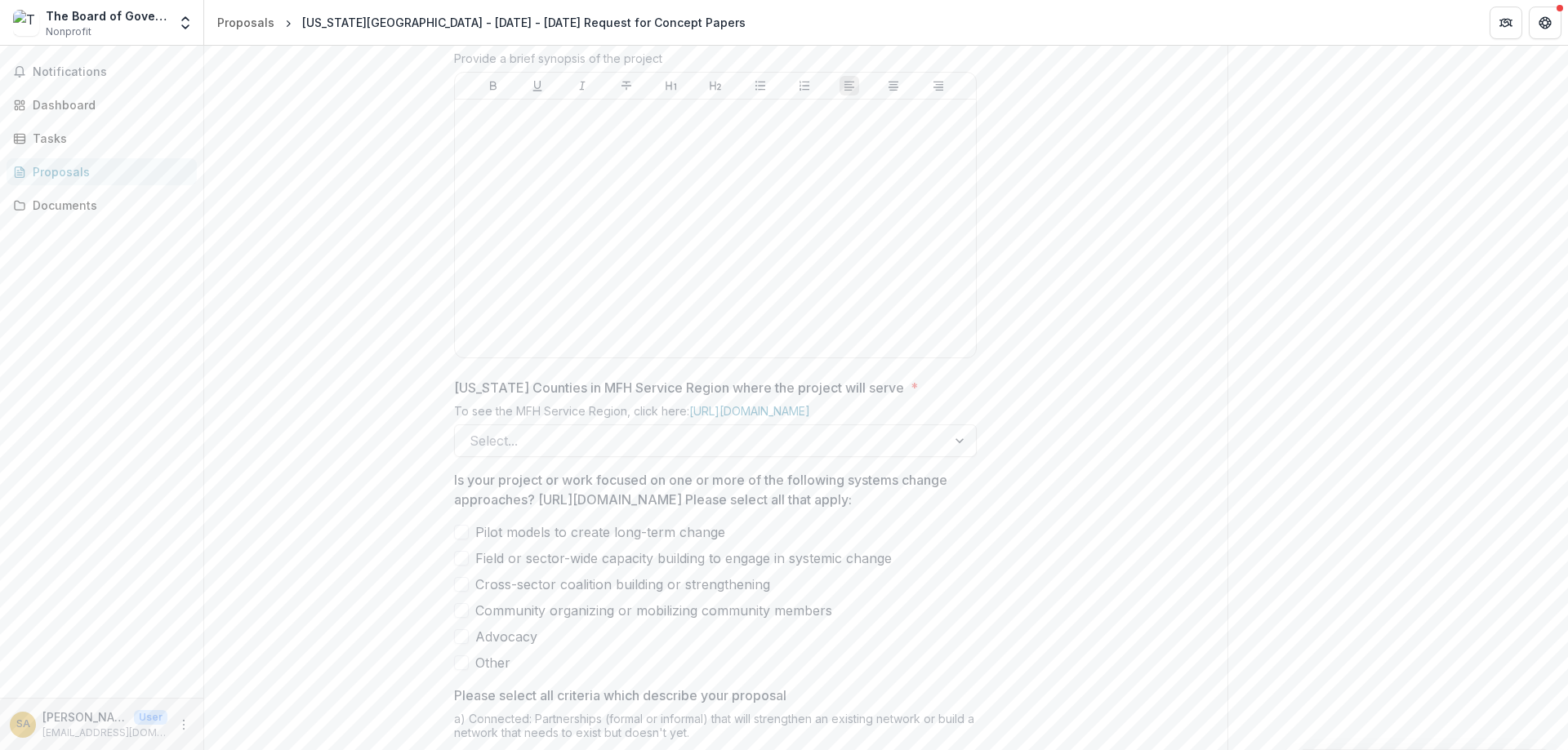
scroll to position [1258, 0]
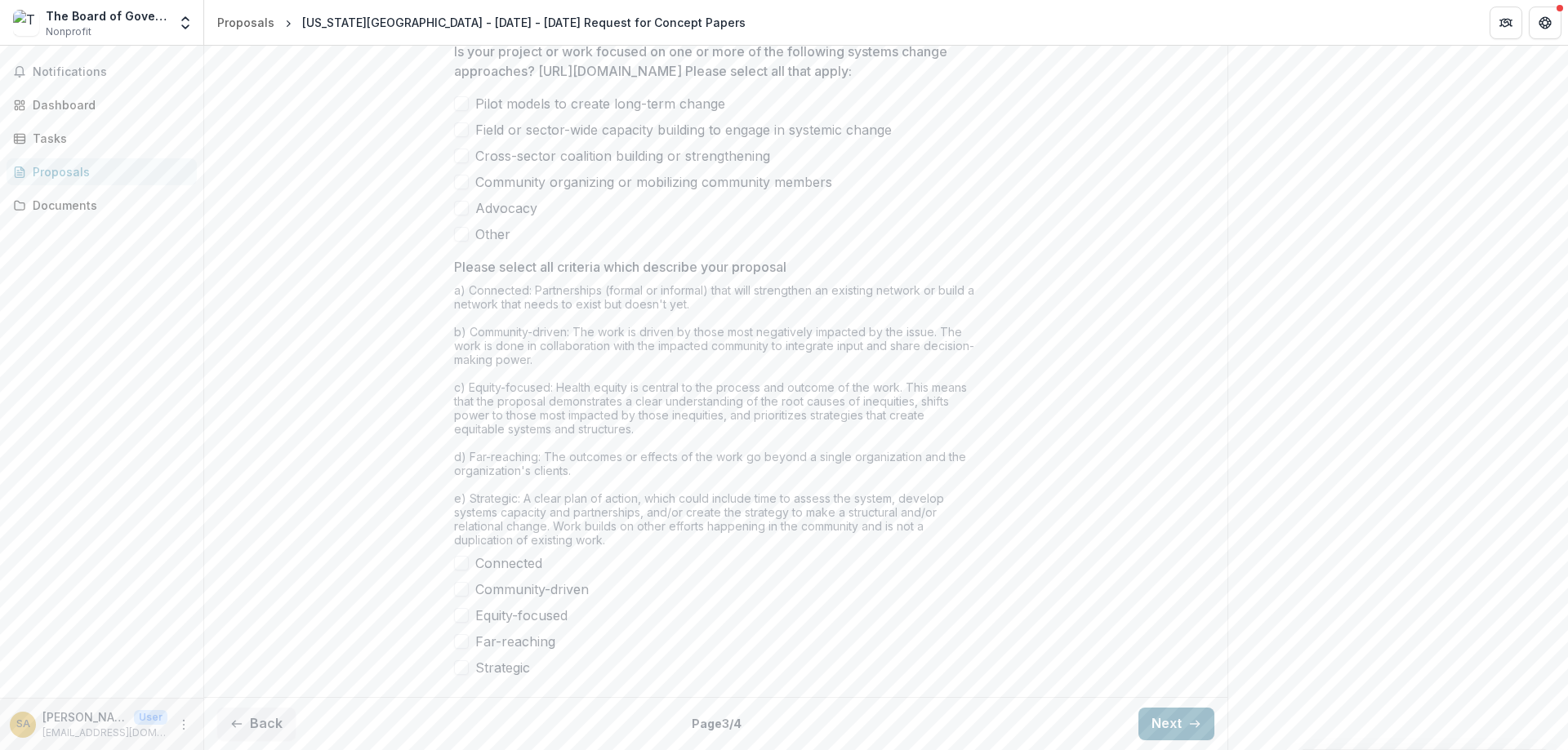
click at [1141, 723] on button "Next" at bounding box center [1176, 723] width 76 height 33
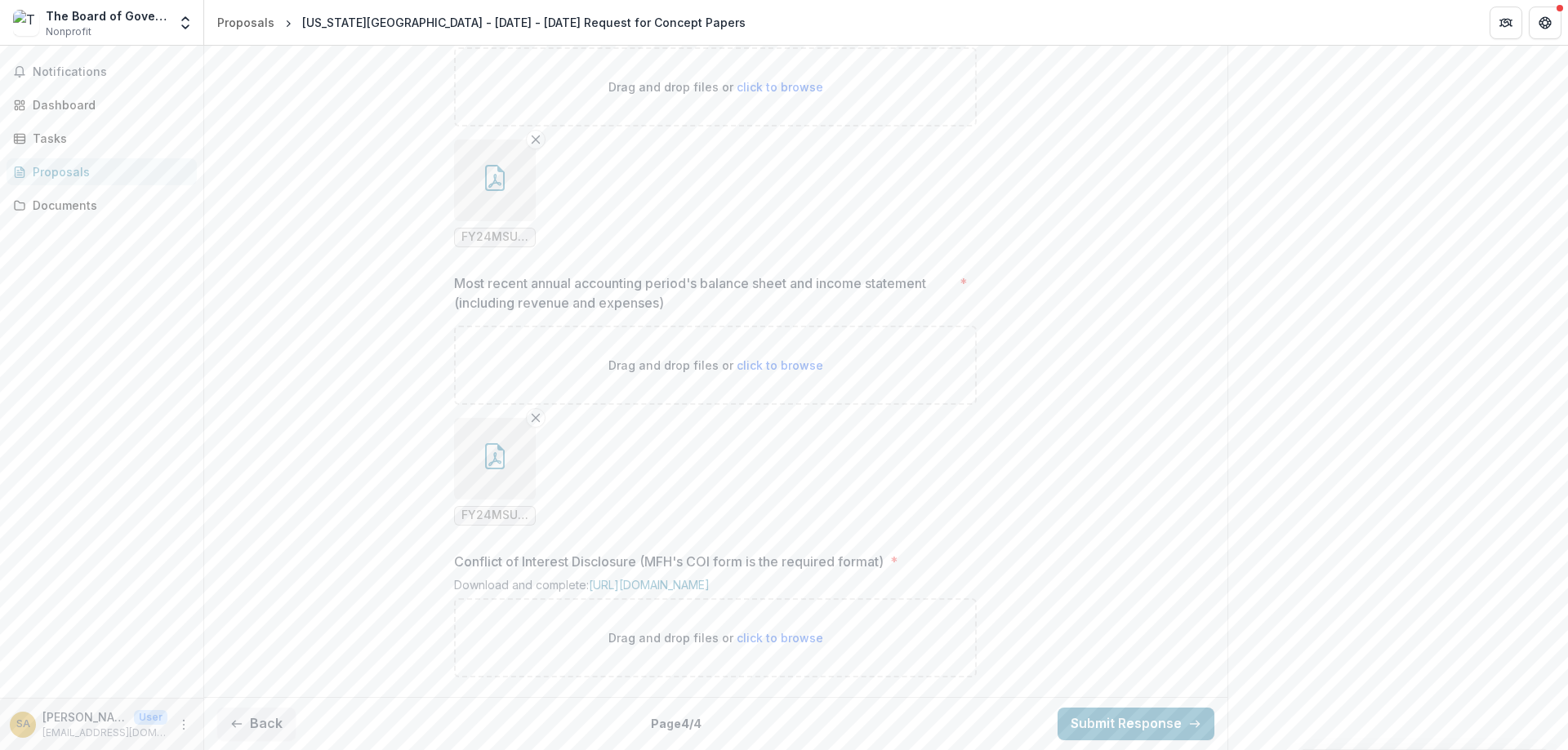
scroll to position [1198, 0]
click at [745, 638] on span "click to browse" at bounding box center [780, 638] width 87 height 14
type input "**********"
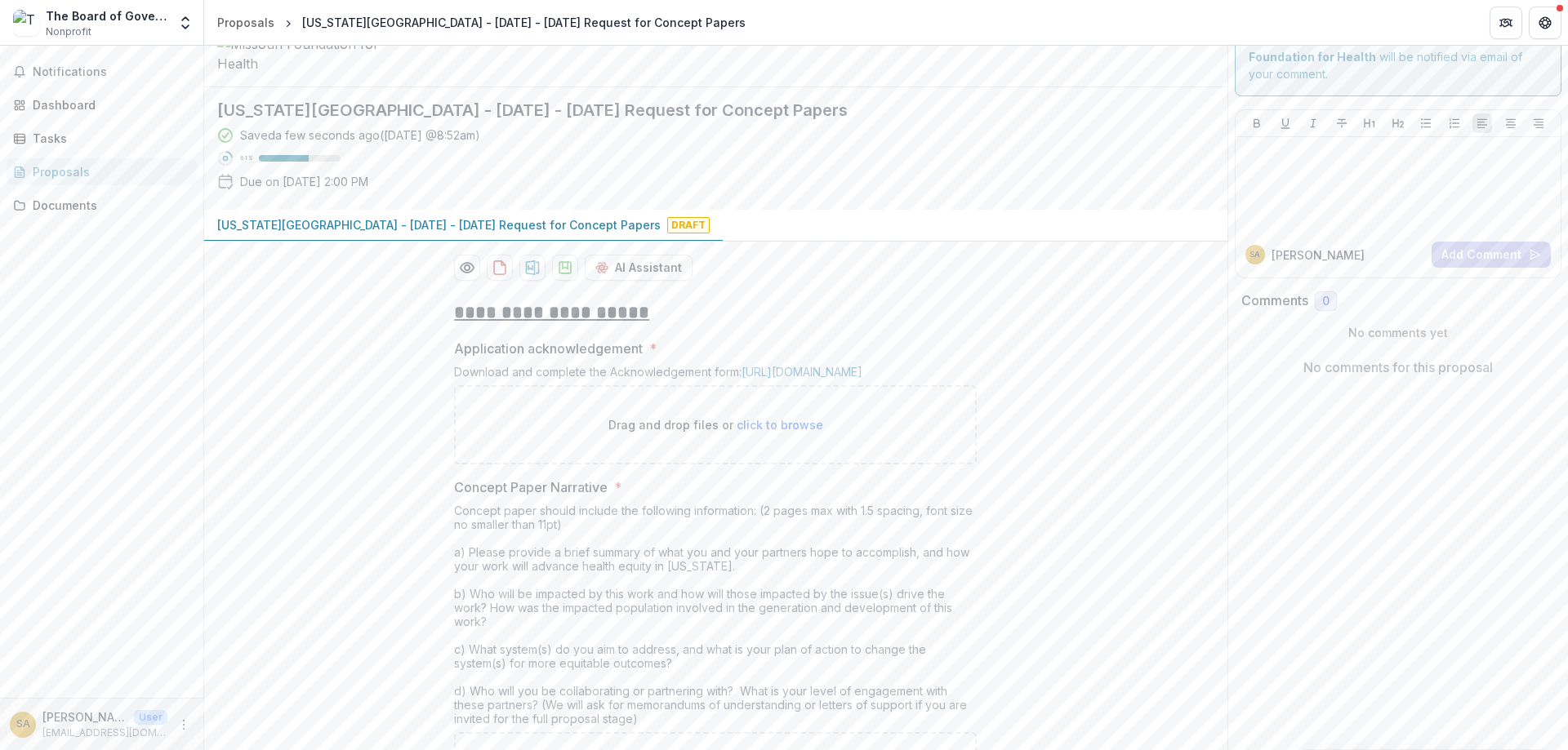
scroll to position [0, 0]
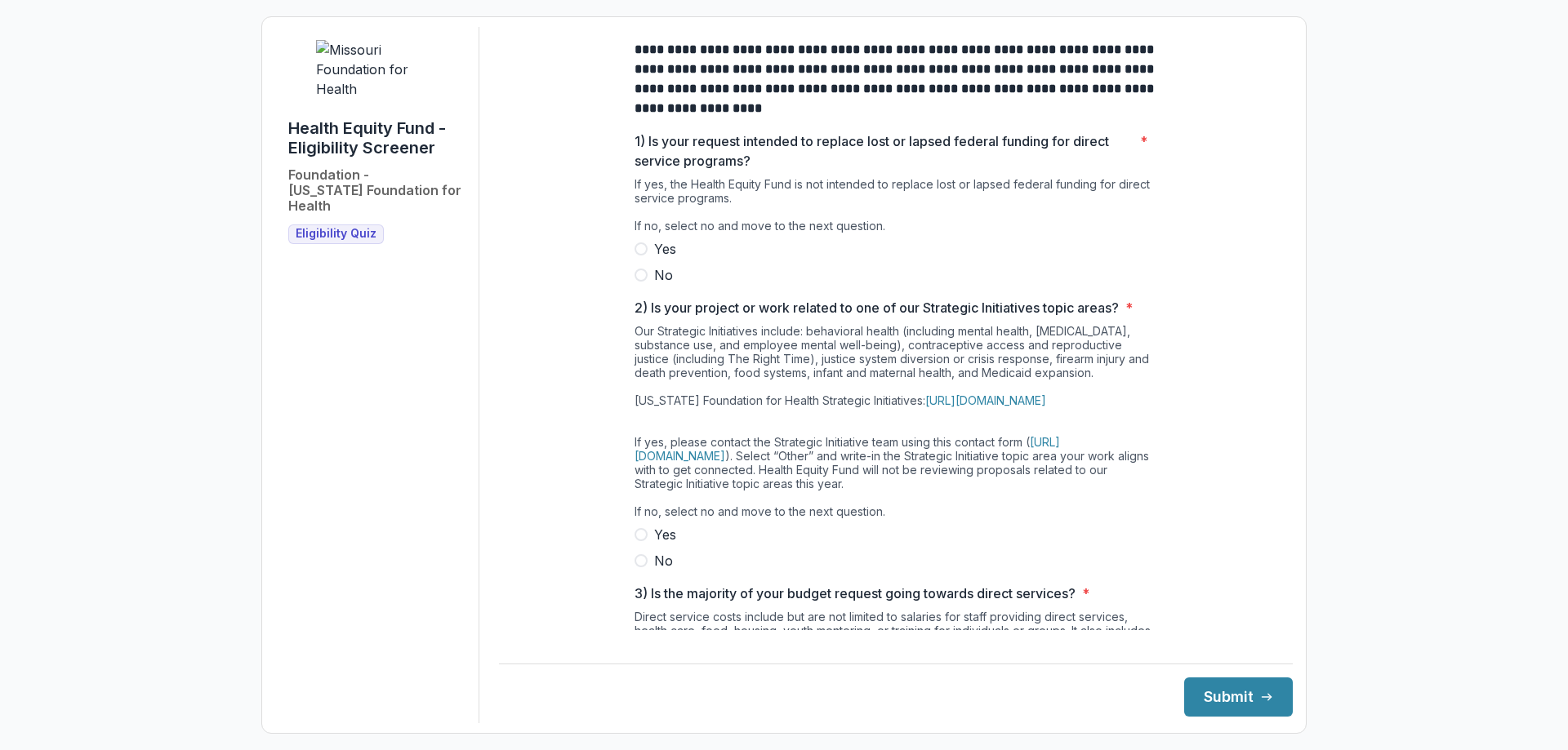
click at [637, 282] on span at bounding box center [640, 274] width 13 height 13
click at [642, 567] on span at bounding box center [640, 560] width 13 height 13
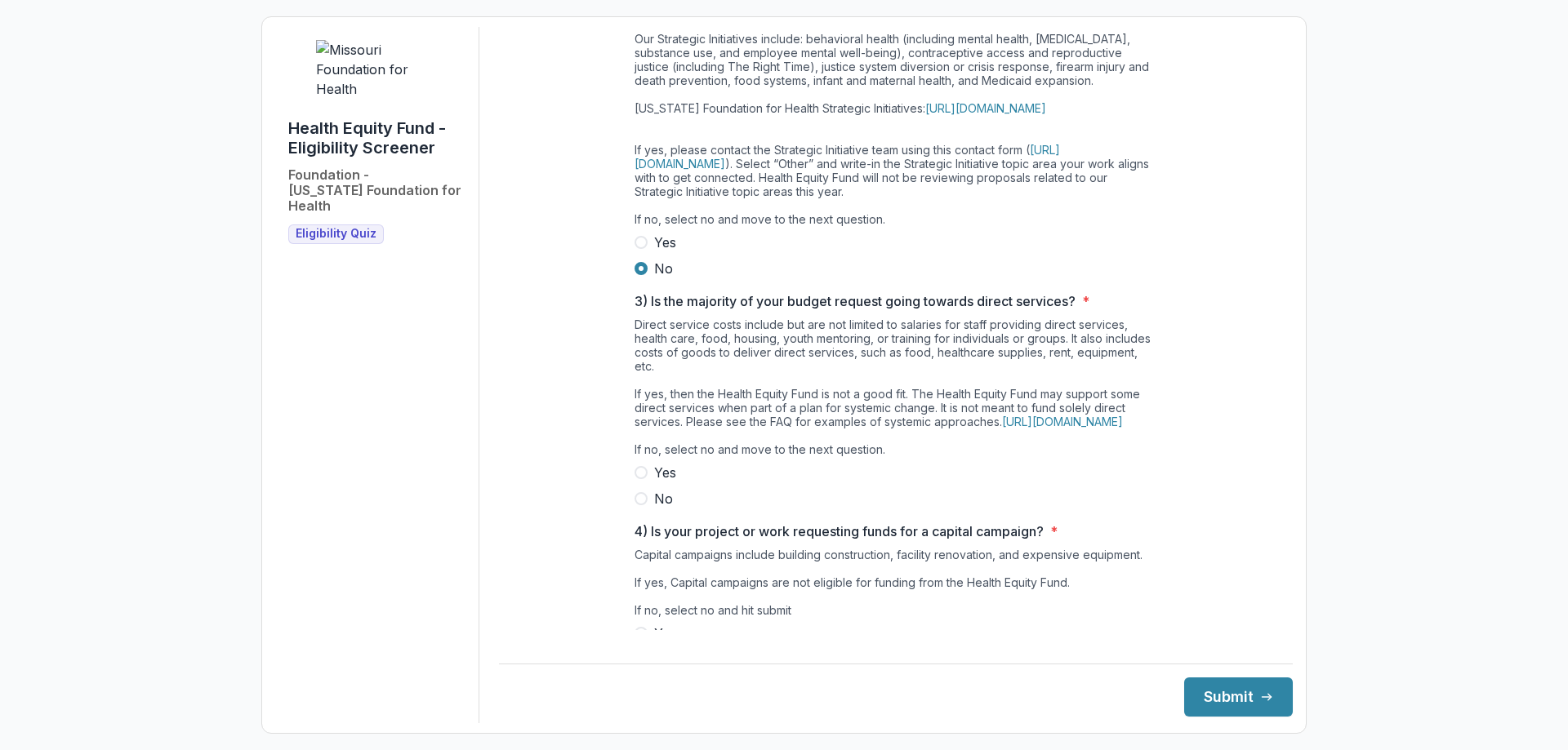
scroll to position [294, 0]
click at [650, 507] on label "No" at bounding box center [895, 497] width 523 height 20
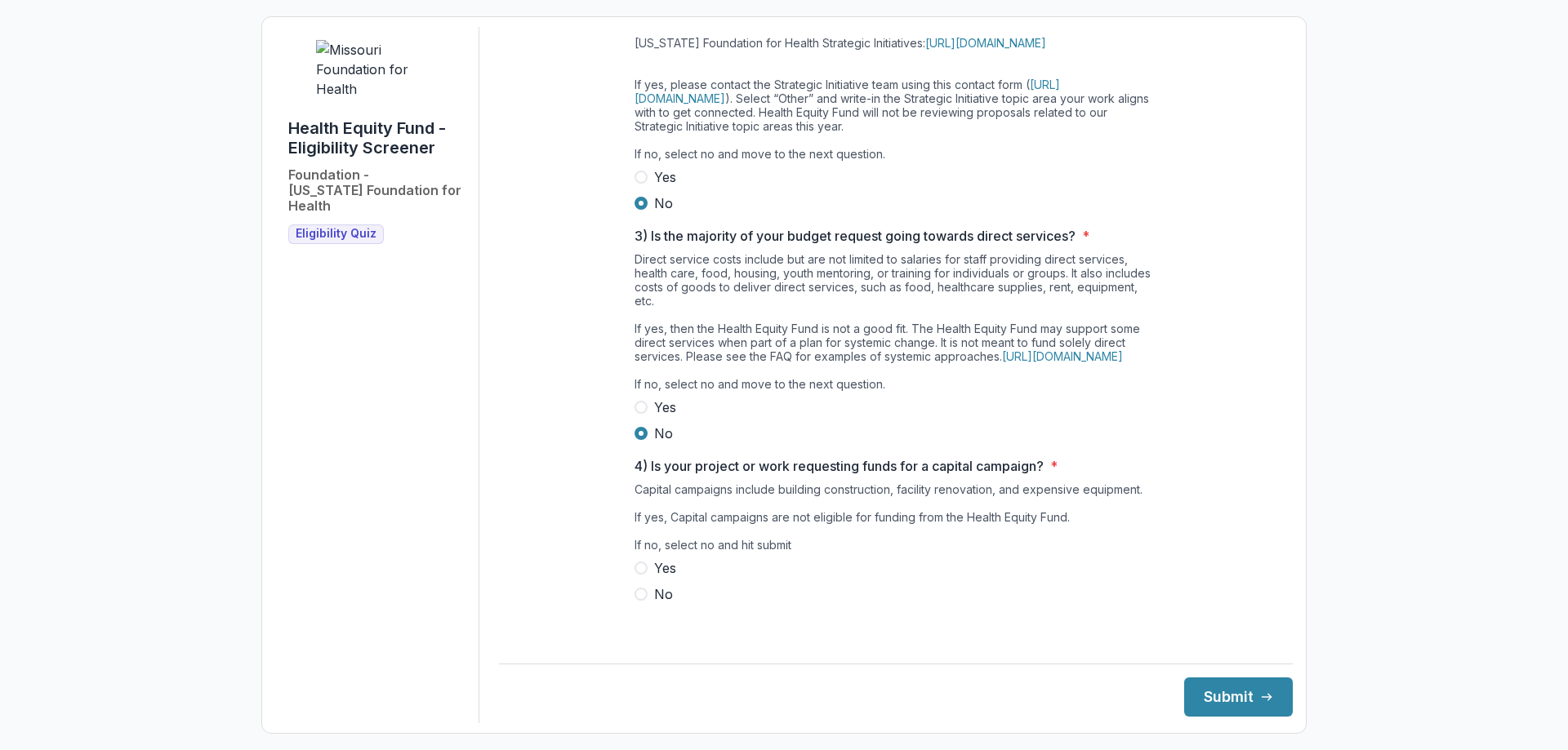
click at [638, 600] on span at bounding box center [640, 593] width 13 height 13
click at [1236, 695] on button "Submit" at bounding box center [1239, 697] width 108 height 39
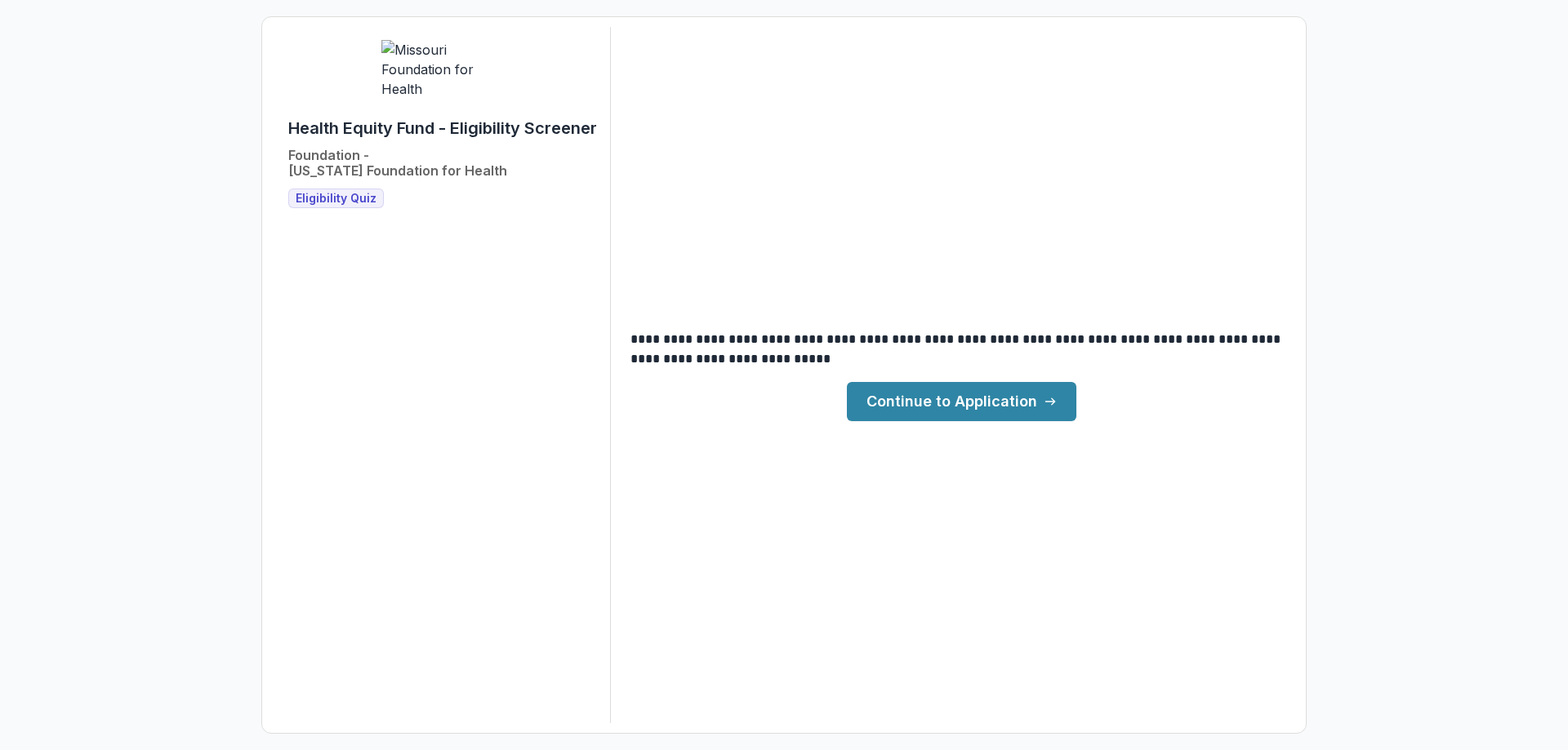
click at [923, 407] on link "Continue to Application" at bounding box center [962, 402] width 230 height 39
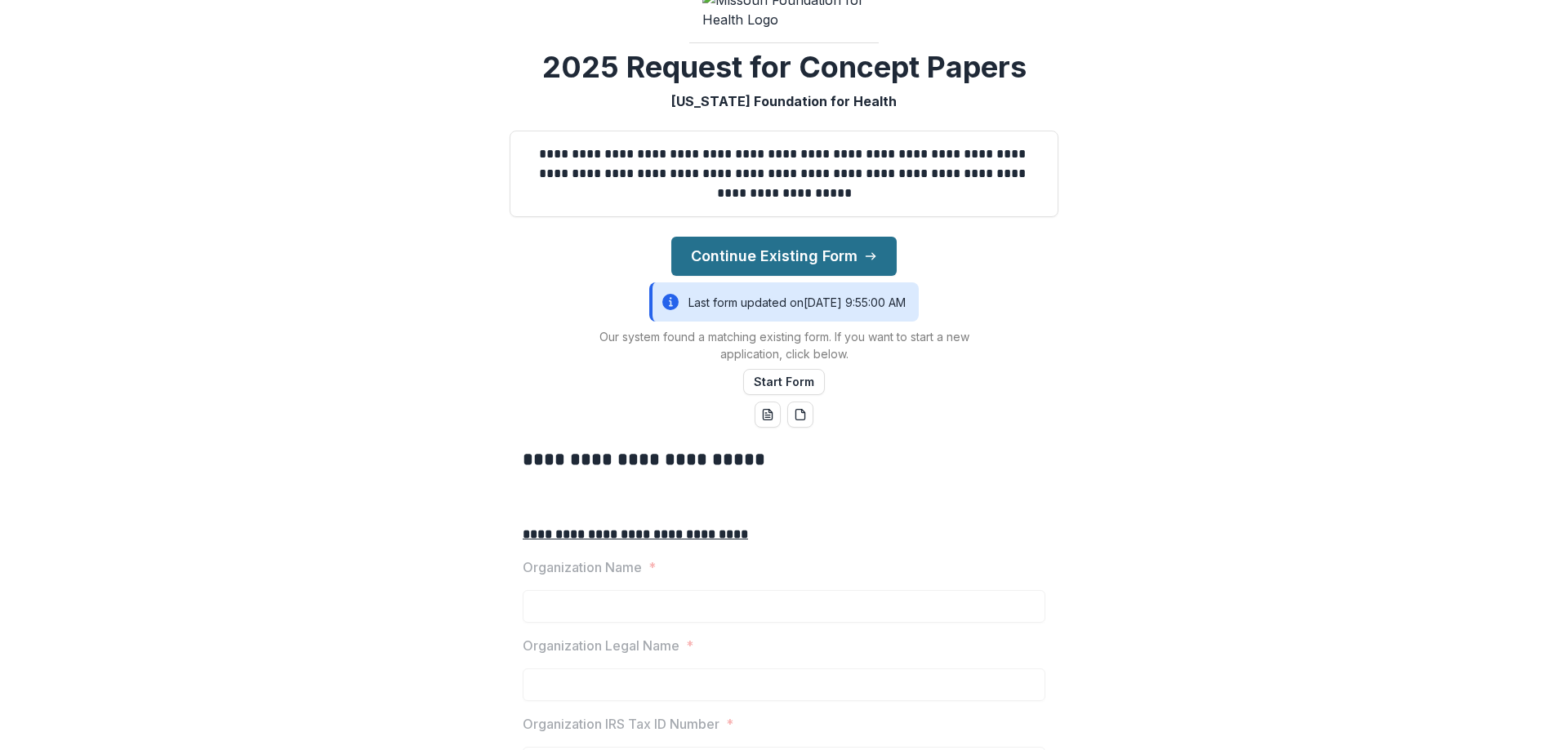
scroll to position [196, 0]
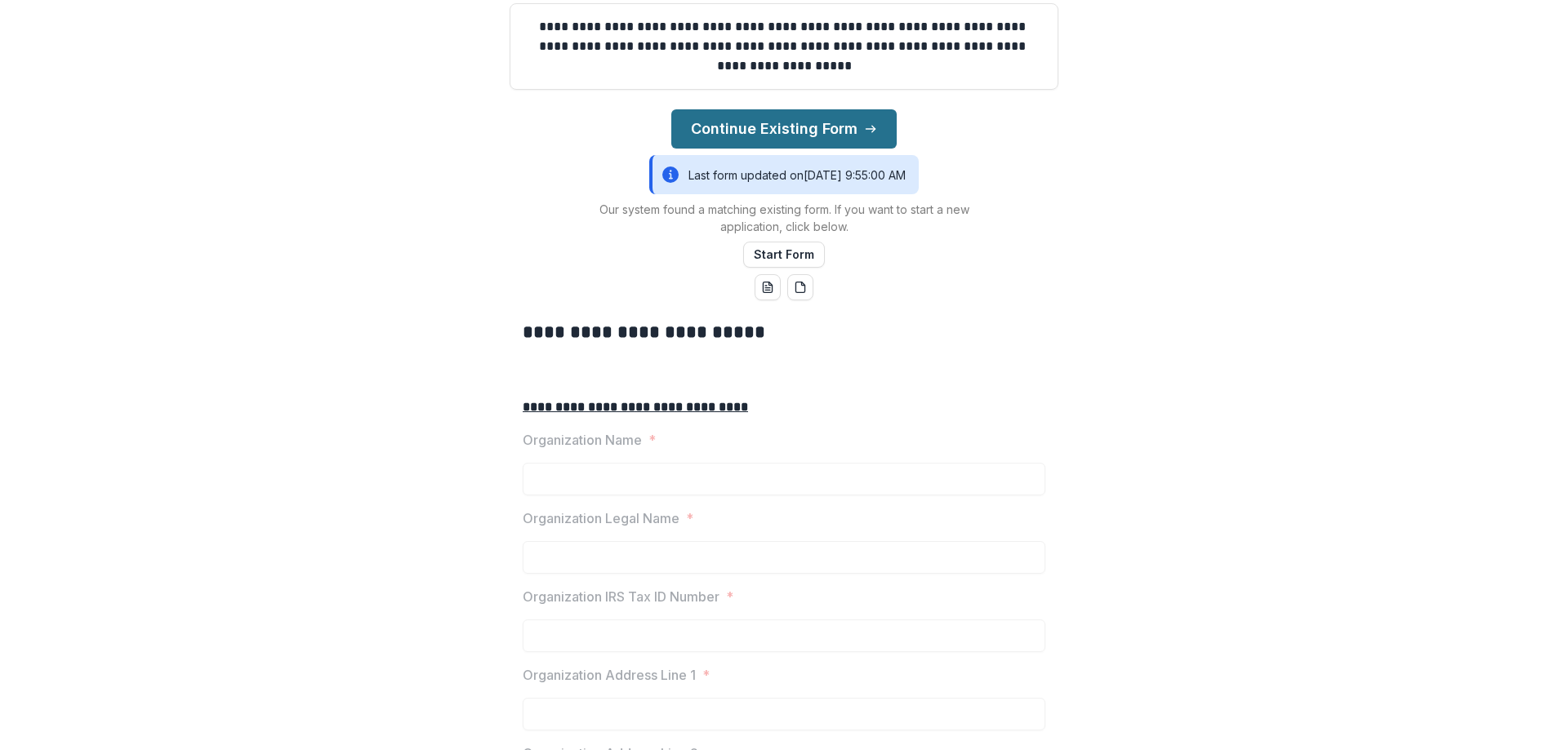
click at [772, 149] on button "Continue Existing Form" at bounding box center [784, 129] width 226 height 39
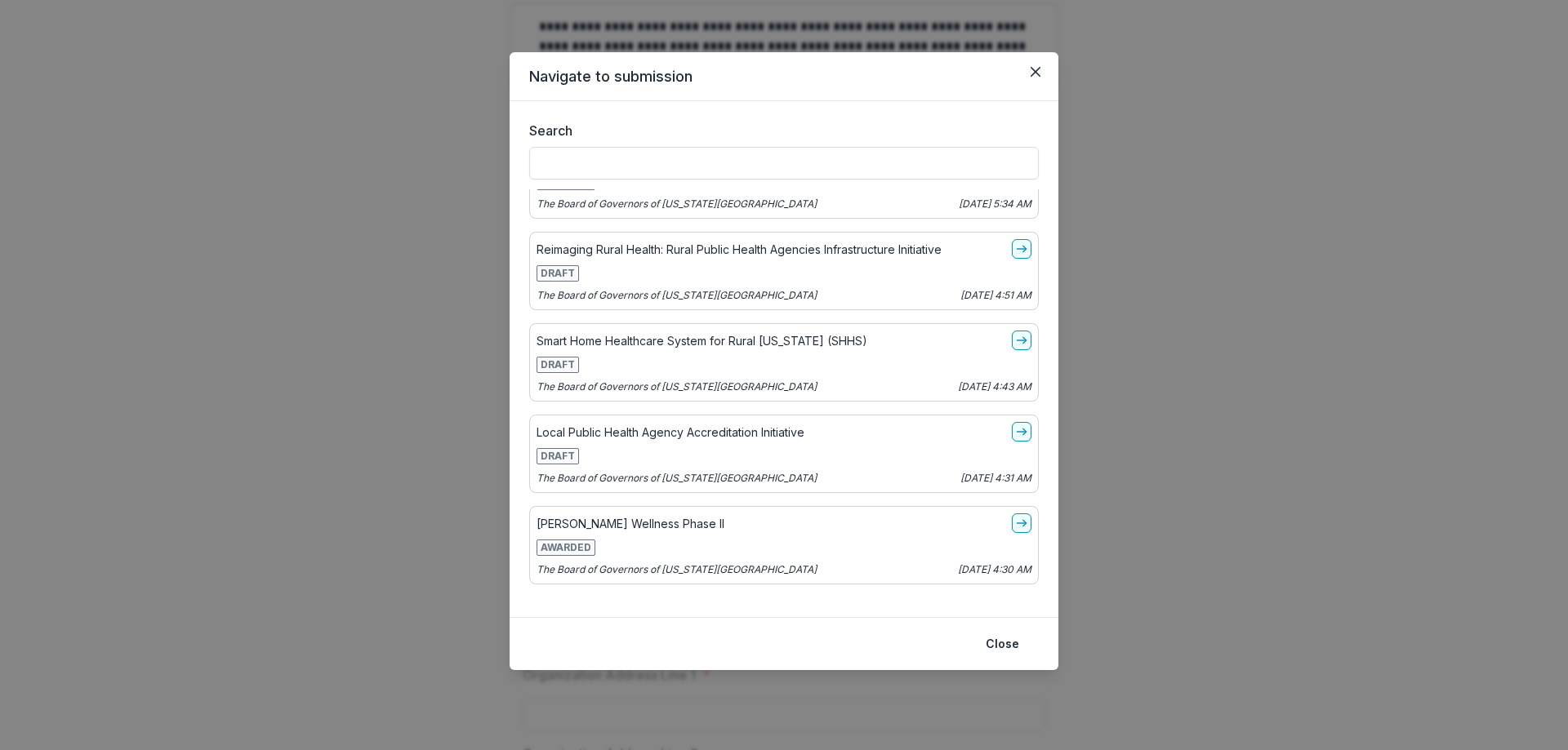
scroll to position [1511, 0]
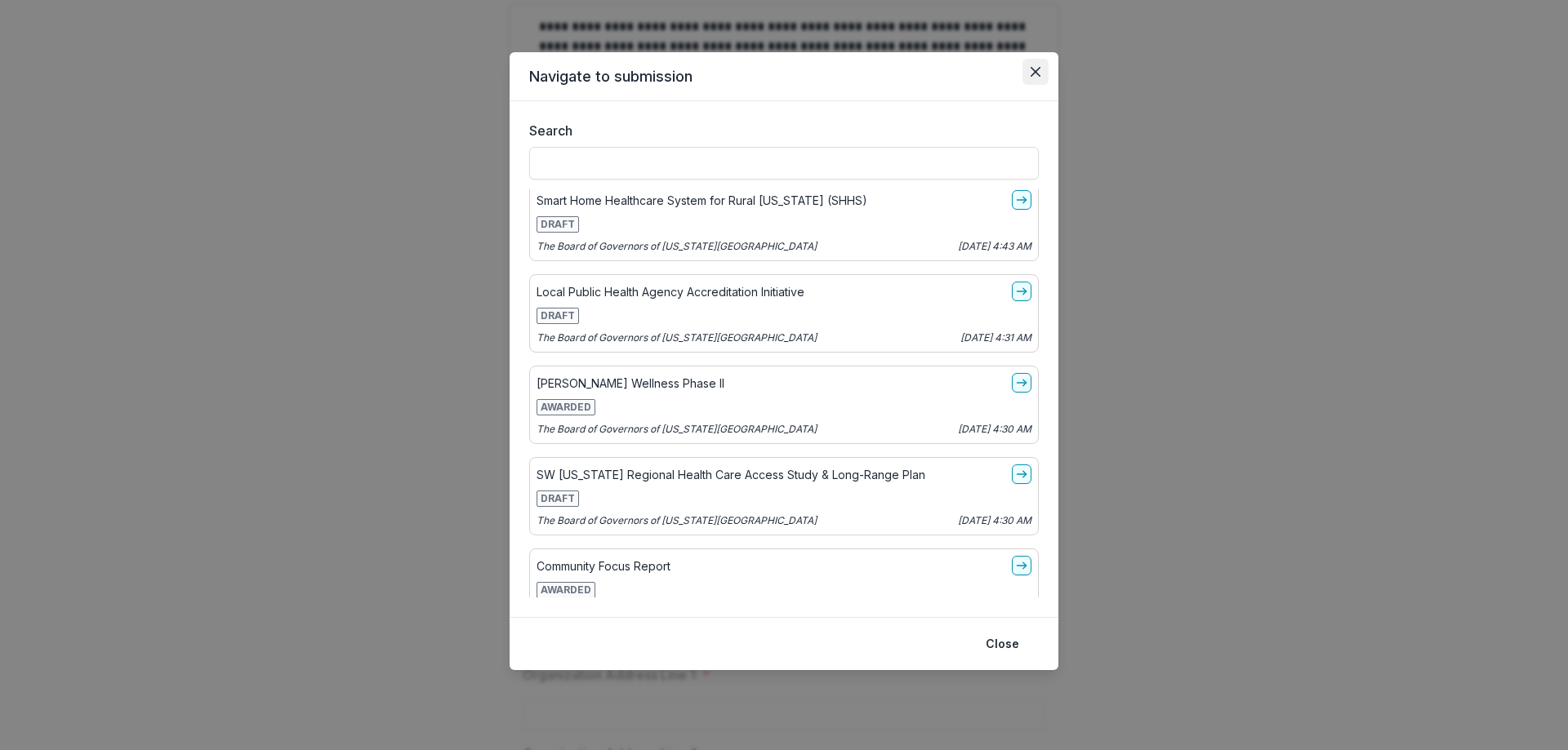
click at [1034, 72] on icon "Close" at bounding box center [1035, 72] width 10 height 10
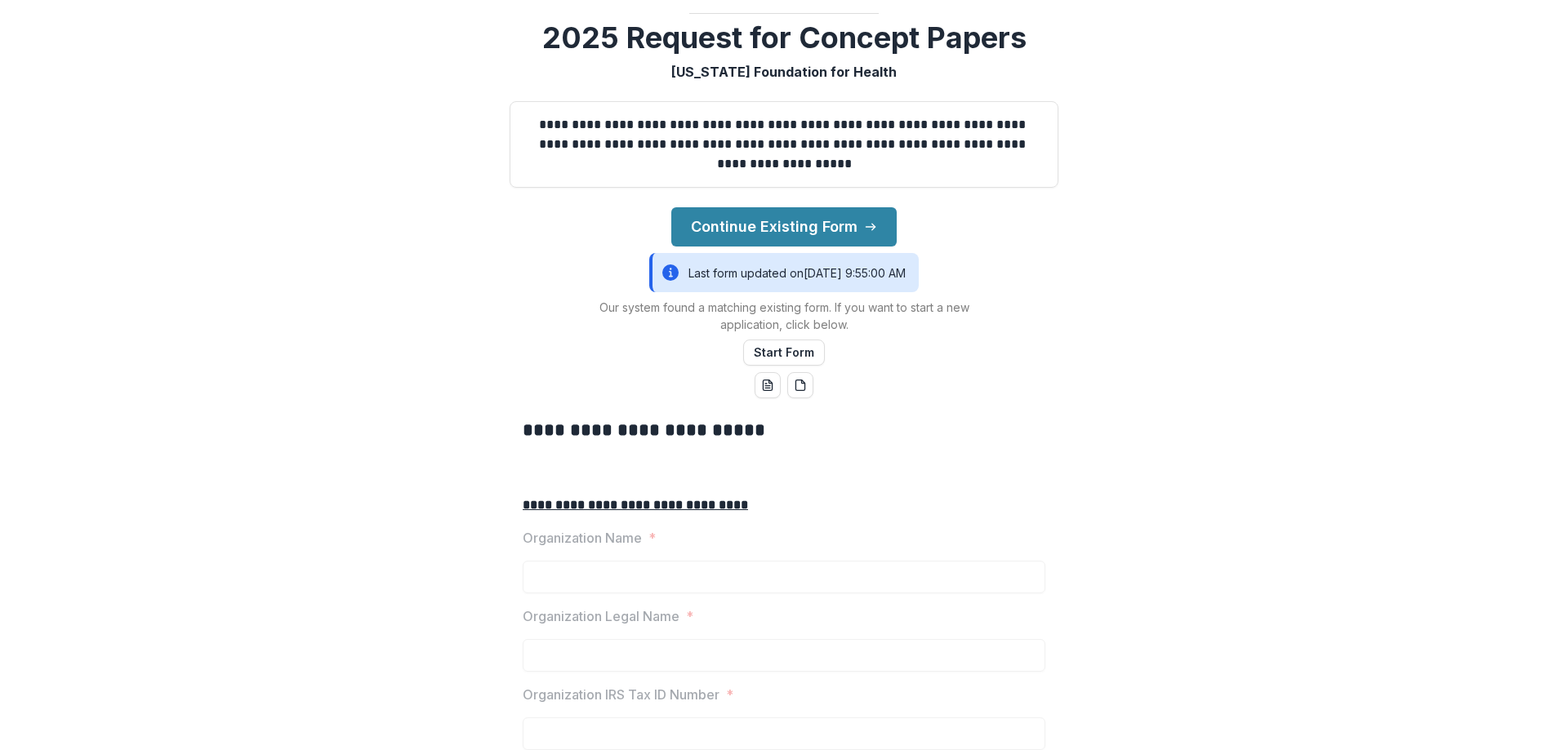
scroll to position [0, 0]
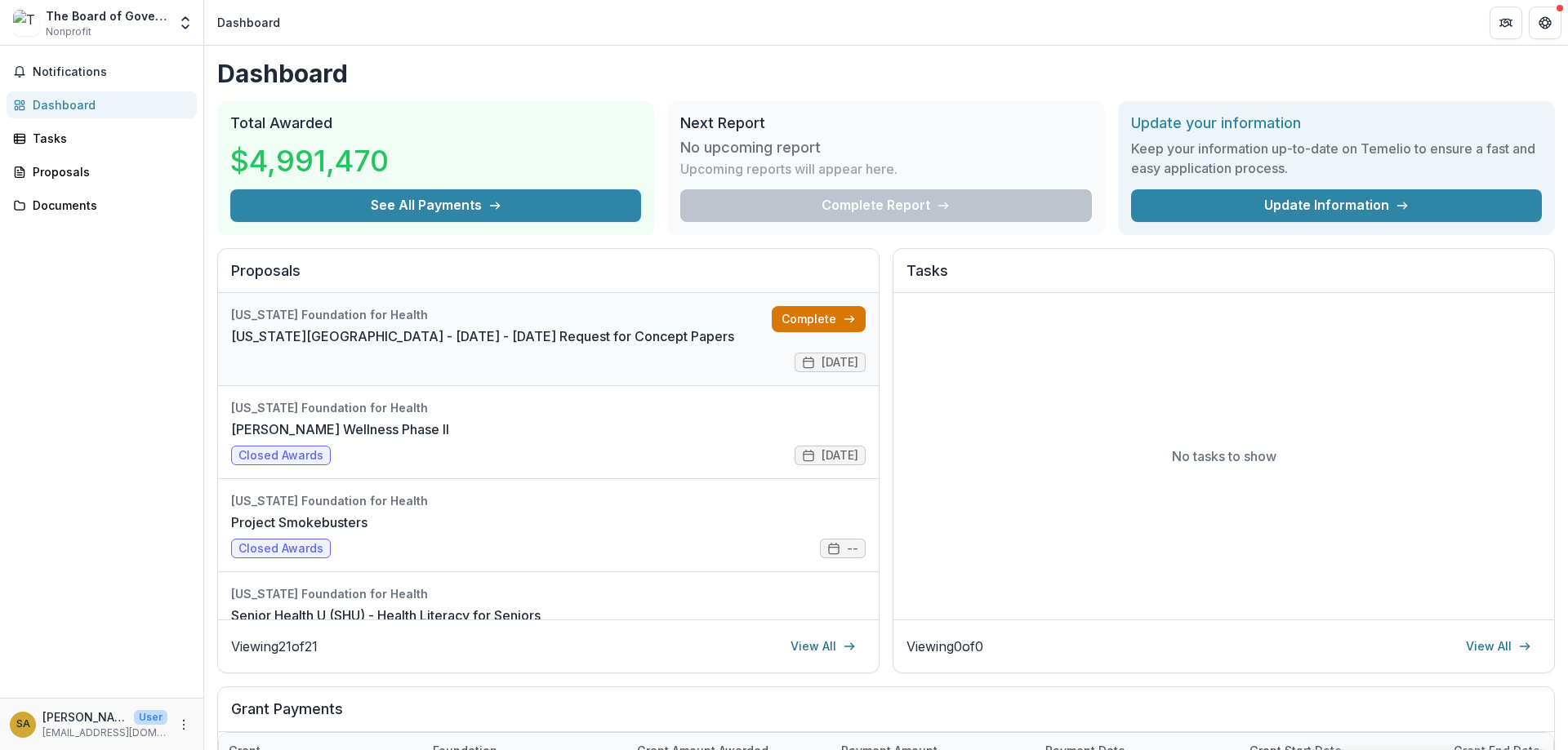
click at [811, 320] on link "Complete" at bounding box center [818, 319] width 94 height 26
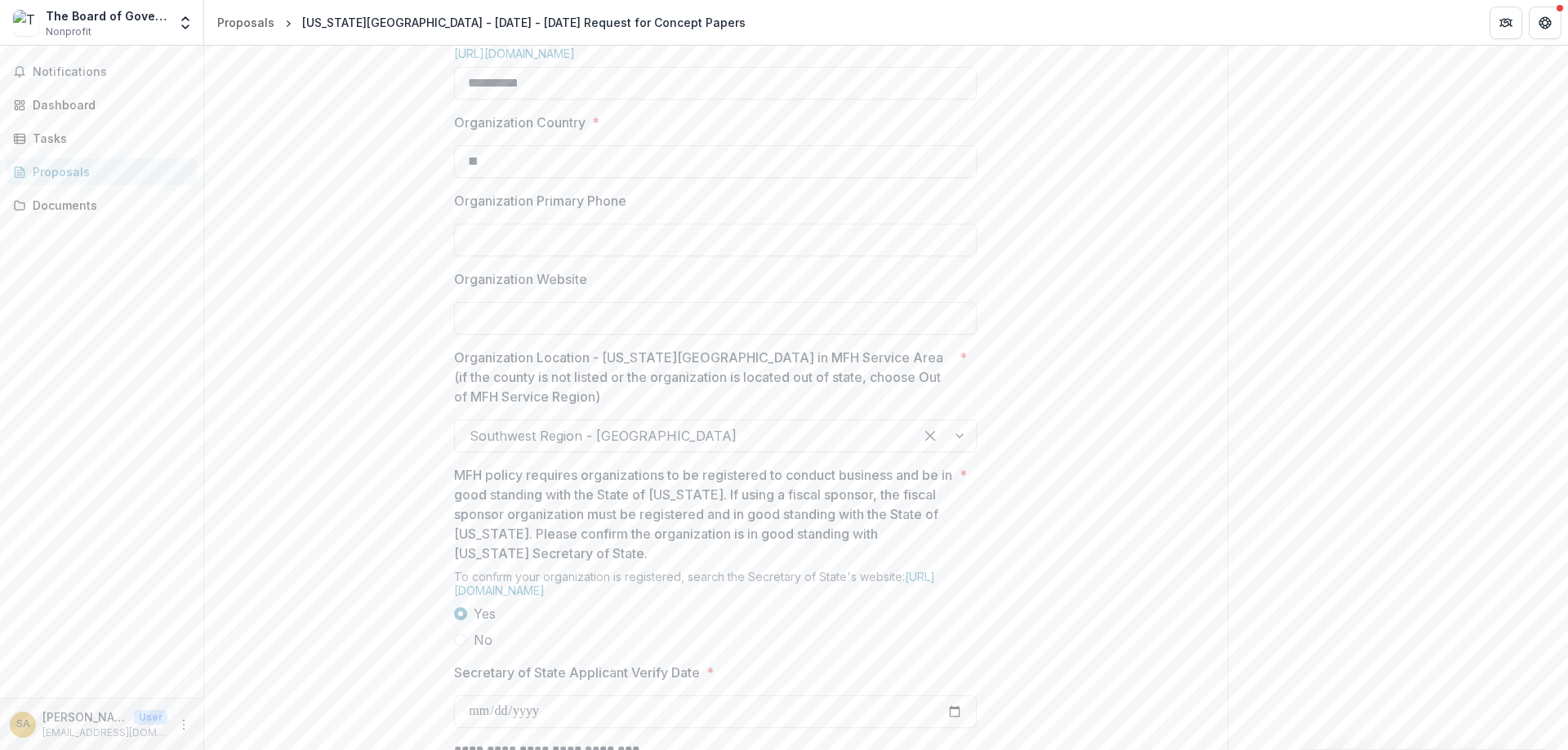
scroll to position [1077, 0]
click at [541, 333] on div "Organization Website" at bounding box center [715, 301] width 523 height 65
click at [524, 333] on input "Organization Website" at bounding box center [715, 316] width 523 height 33
paste input "**********"
type input "**********"
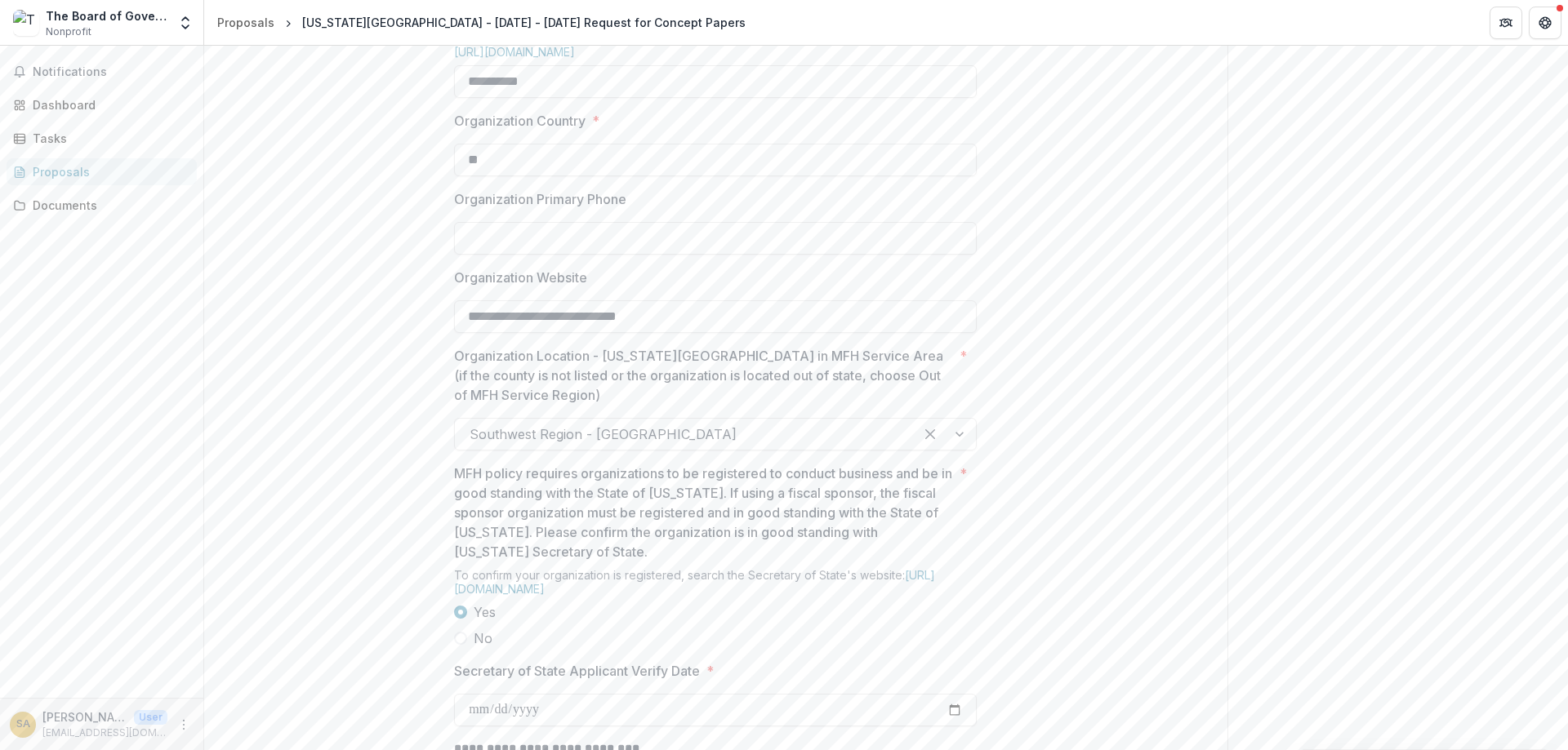
click at [1267, 439] on div "Send comments or questions to [US_STATE] Foundation for Health in the box below…" at bounding box center [1397, 337] width 341 height 2738
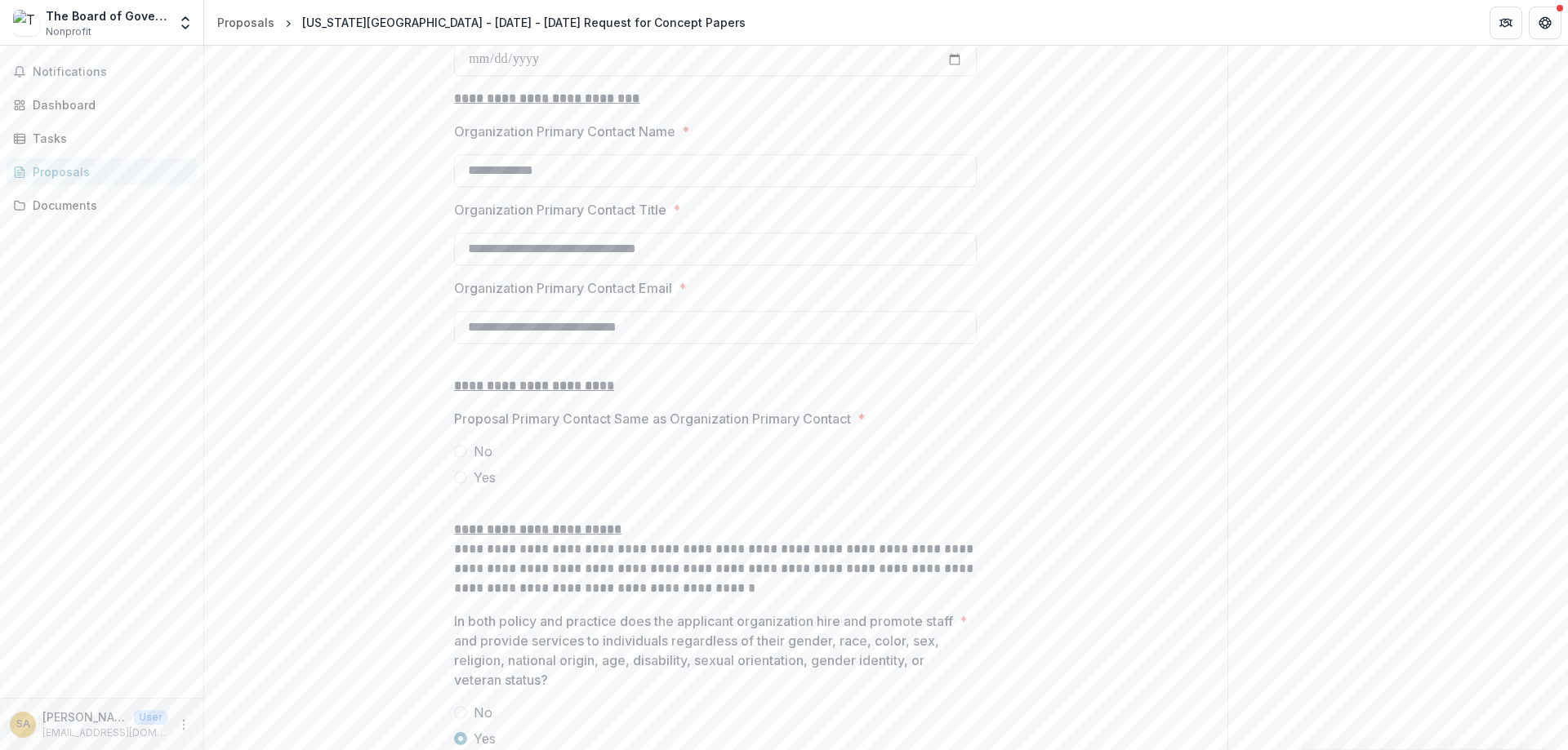
scroll to position [1762, 0]
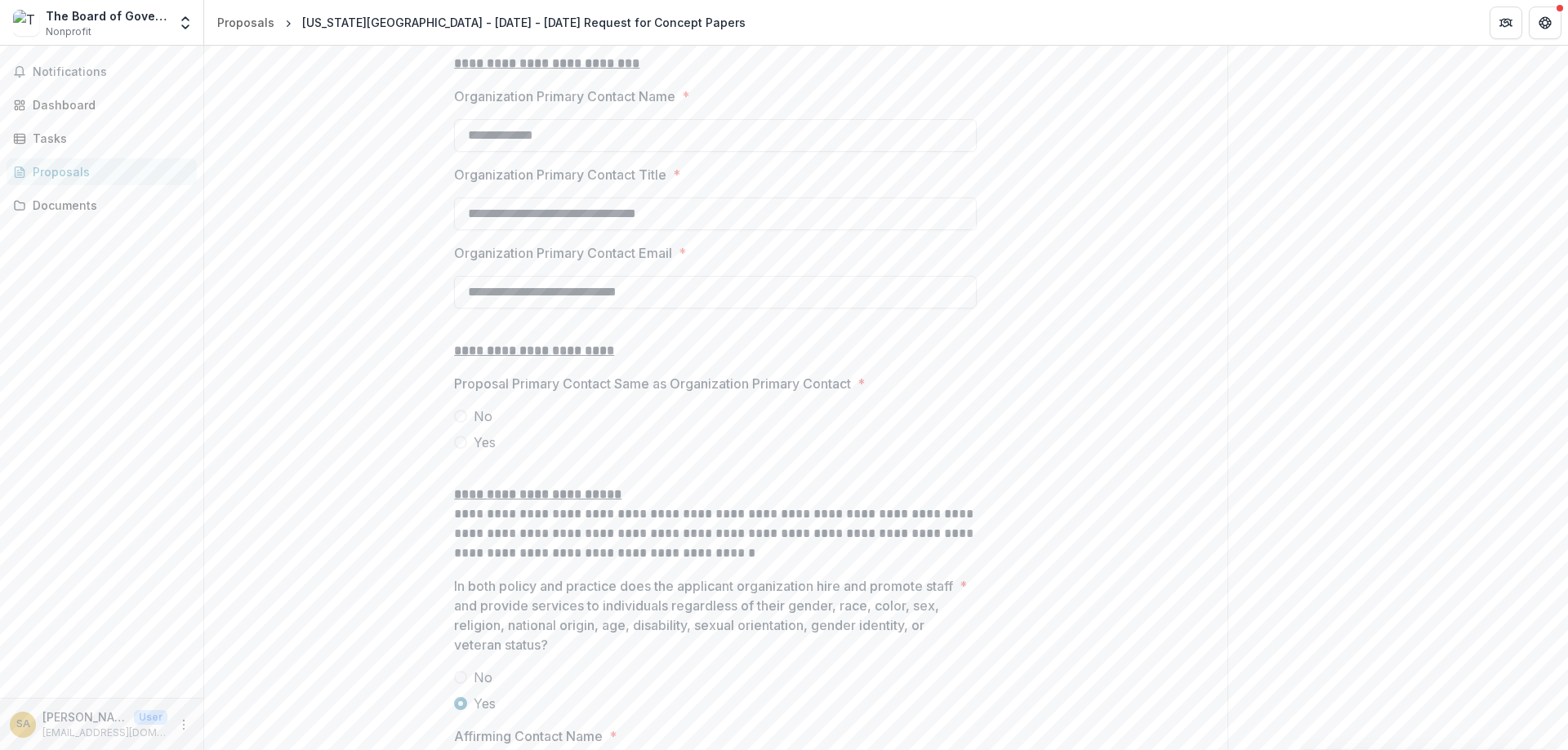
click at [462, 423] on span at bounding box center [460, 416] width 13 height 13
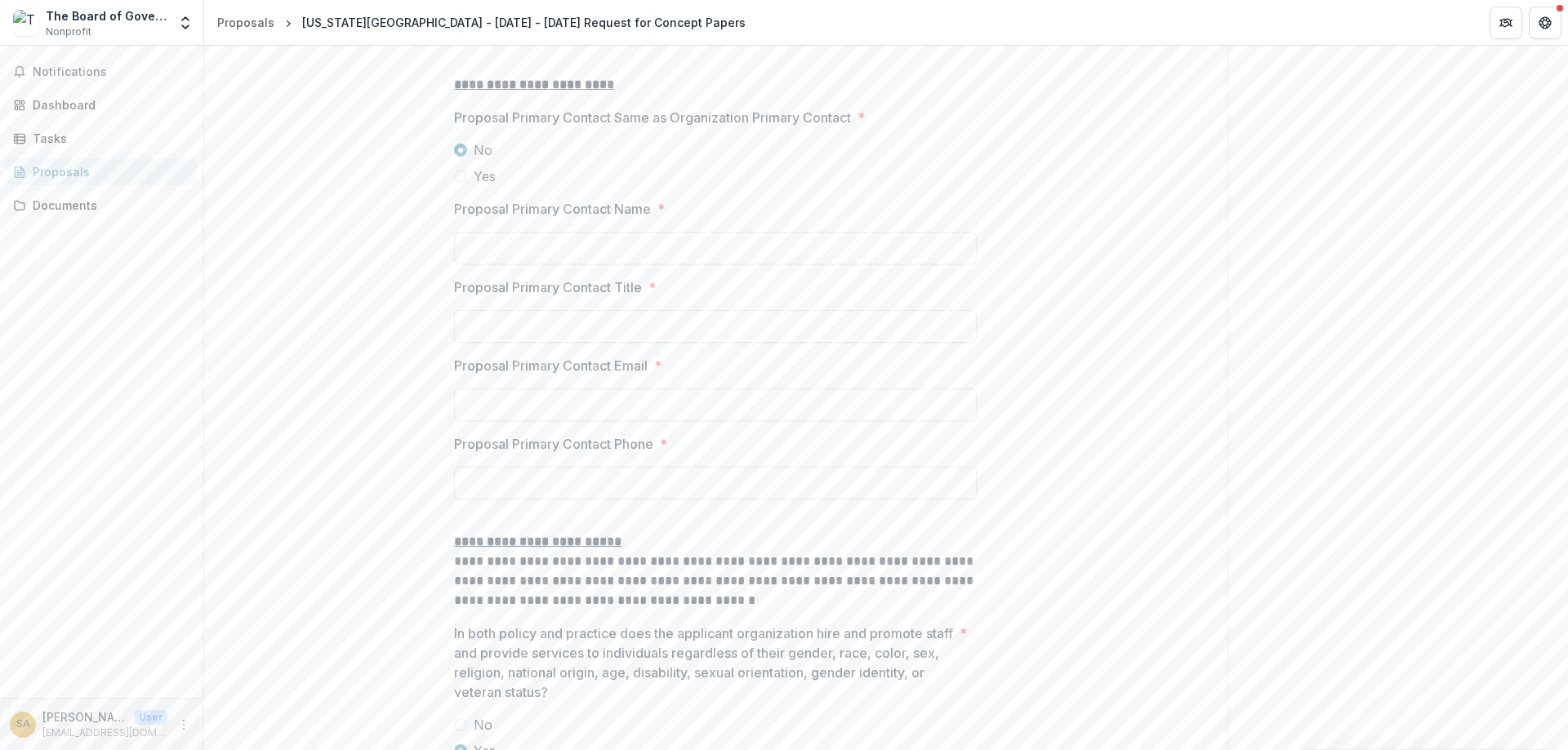
scroll to position [2057, 0]
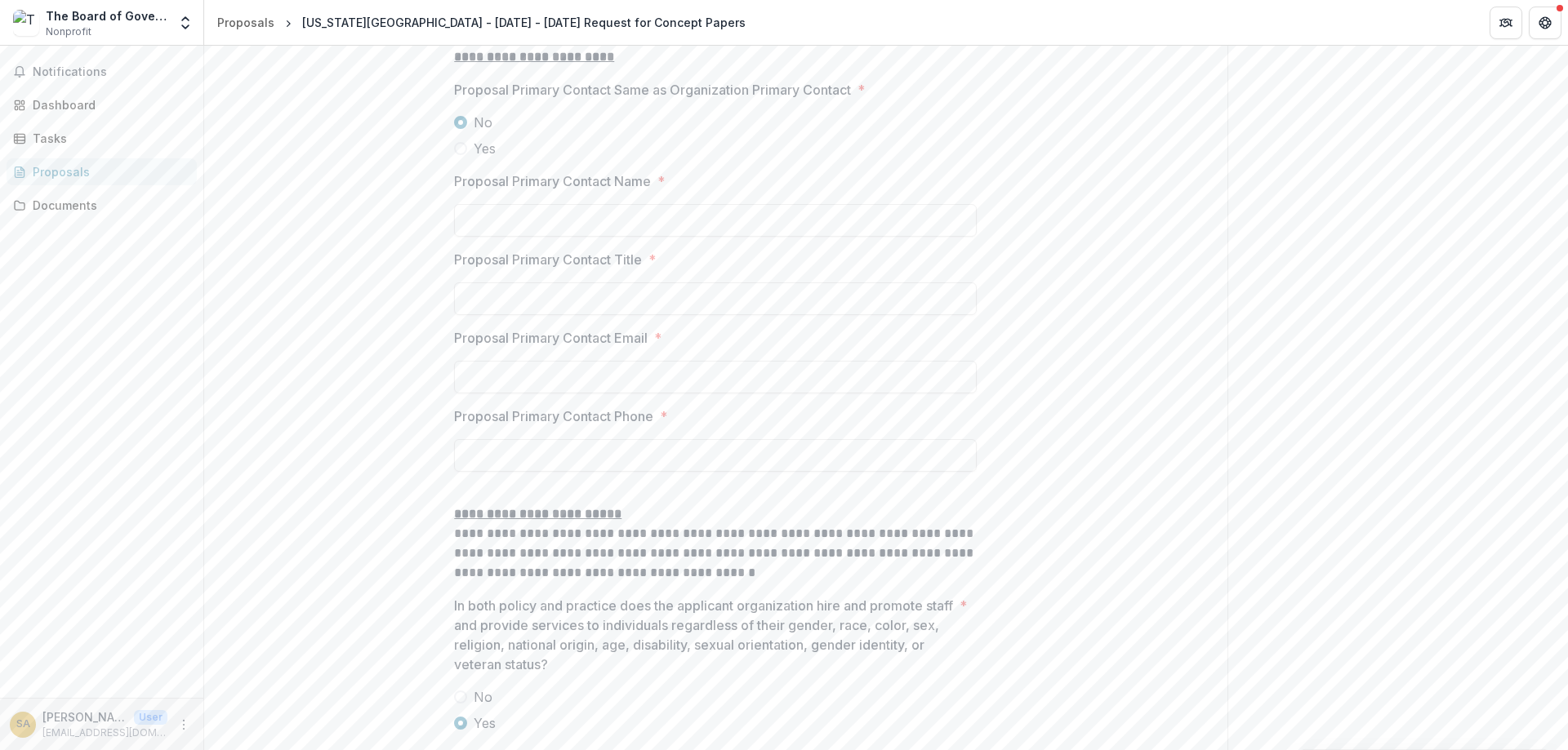
click at [459, 155] on span at bounding box center [460, 148] width 13 height 13
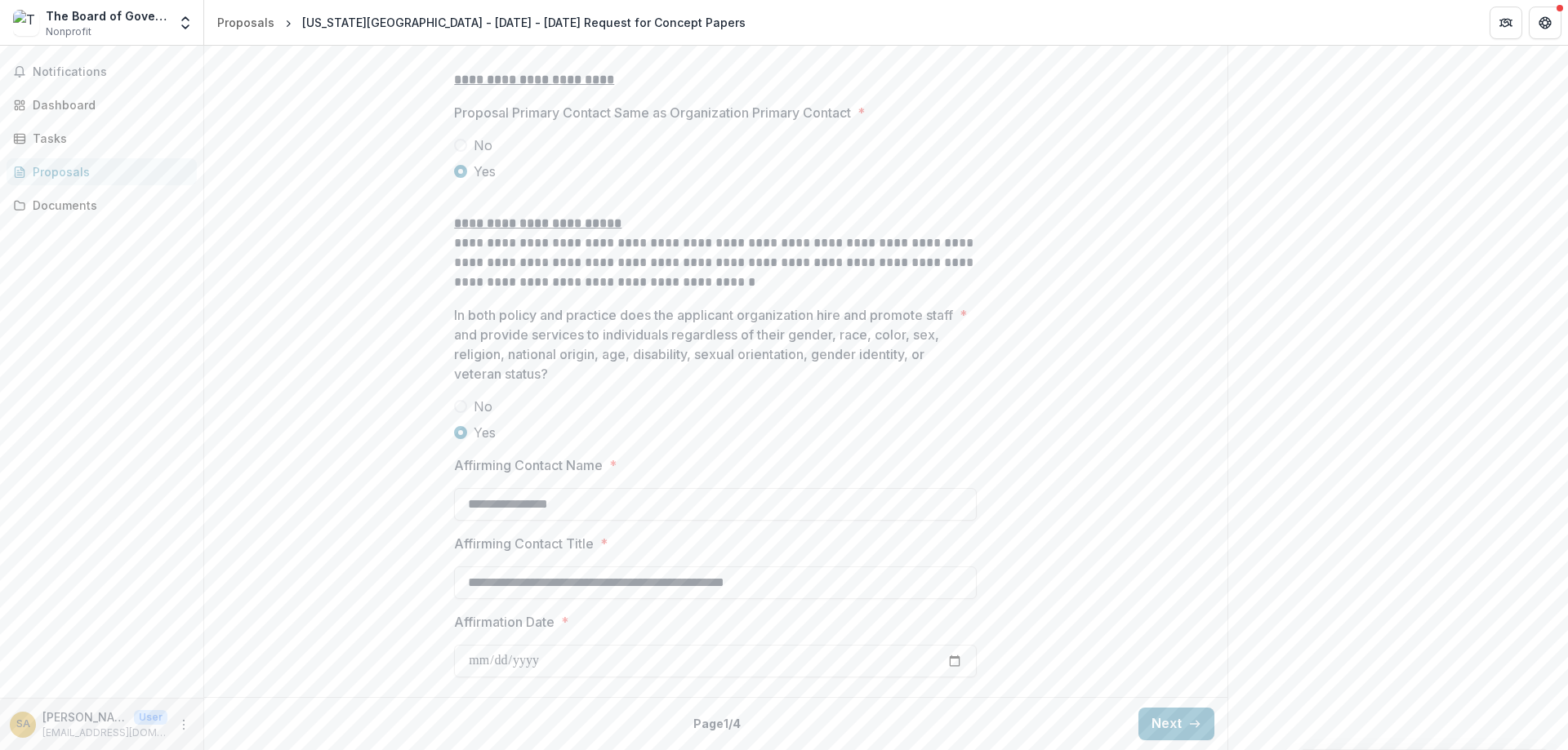
click at [461, 152] on span at bounding box center [460, 145] width 13 height 13
click at [1171, 723] on button "Next" at bounding box center [1176, 723] width 76 height 33
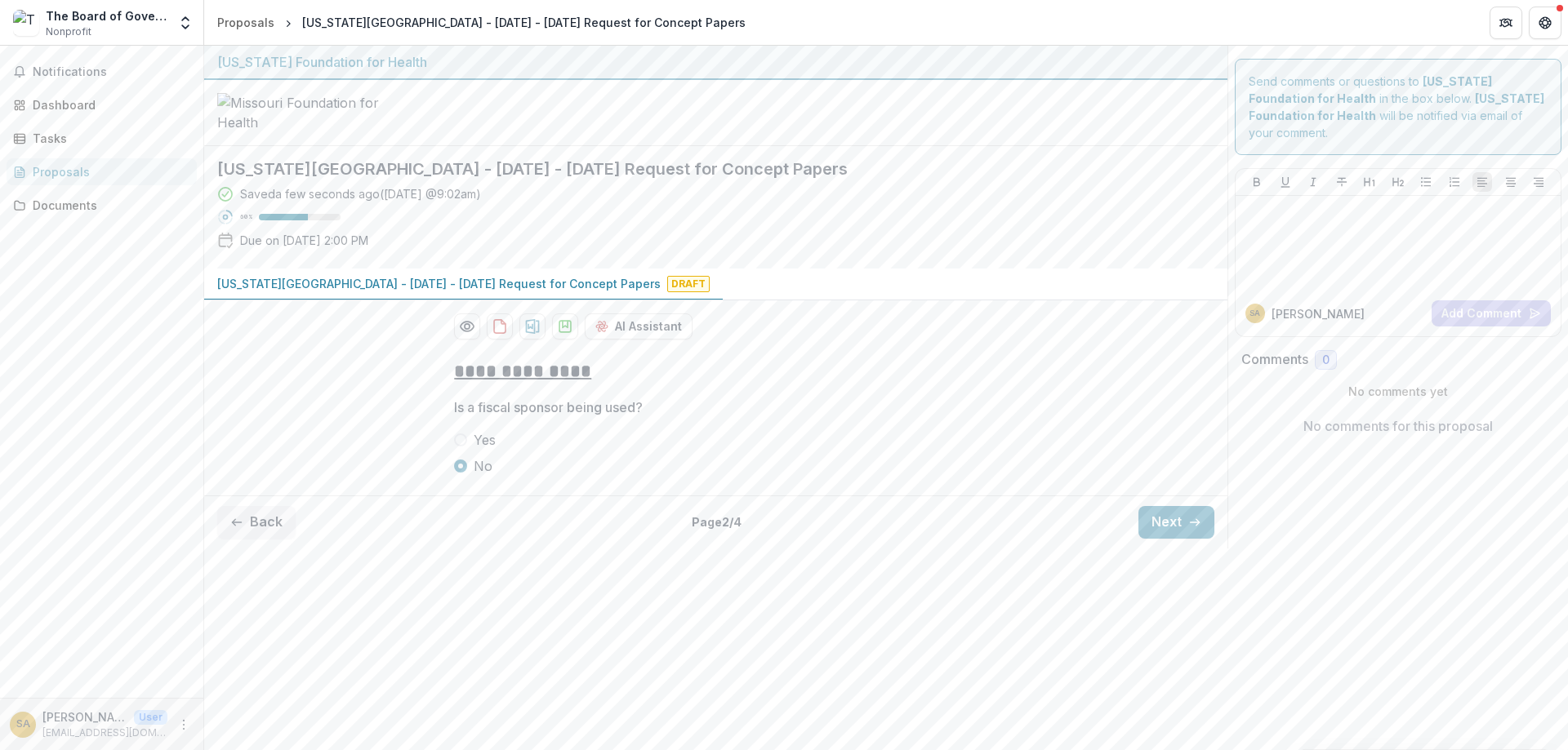
scroll to position [0, 0]
click at [1165, 538] on button "Next" at bounding box center [1176, 521] width 76 height 33
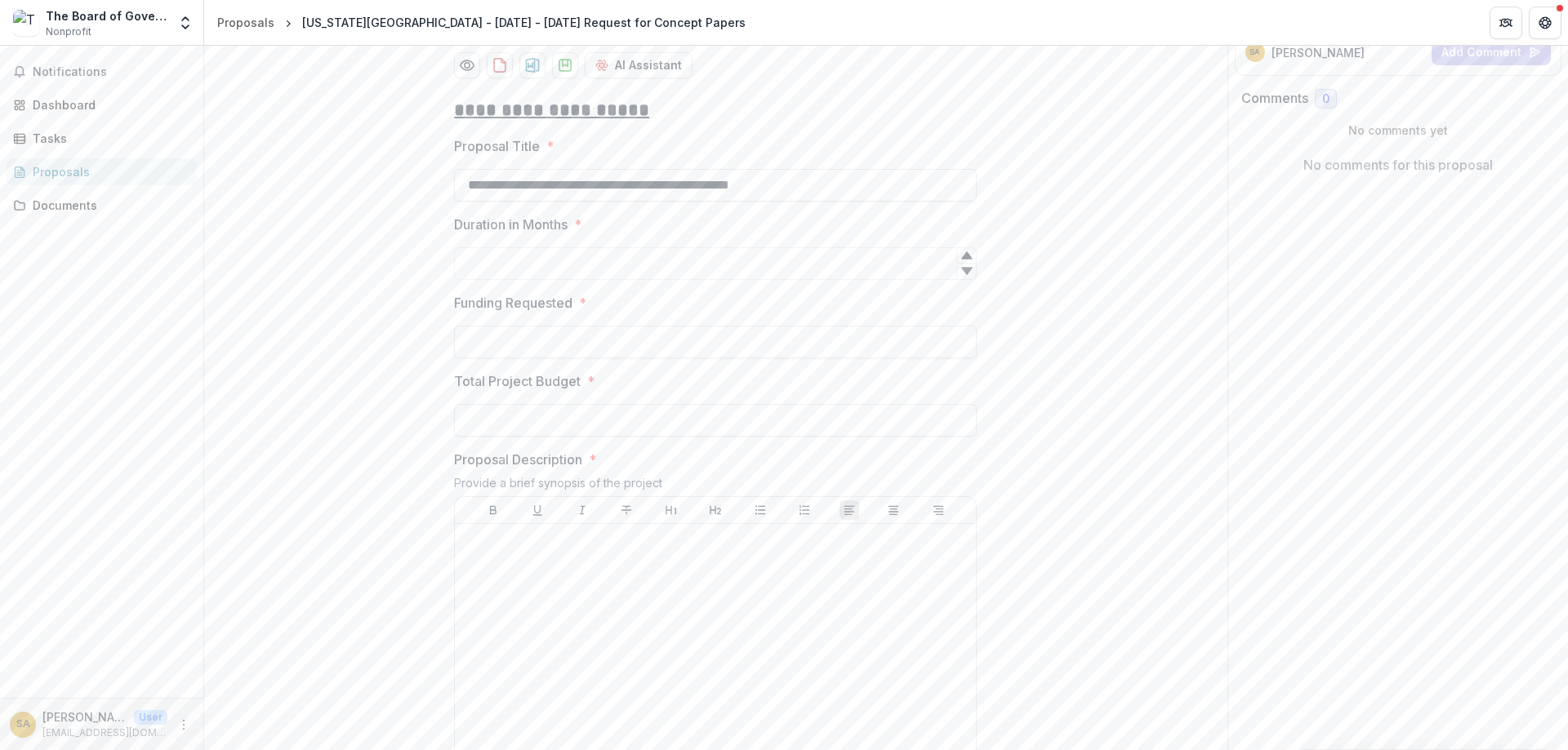
scroll to position [294, 0]
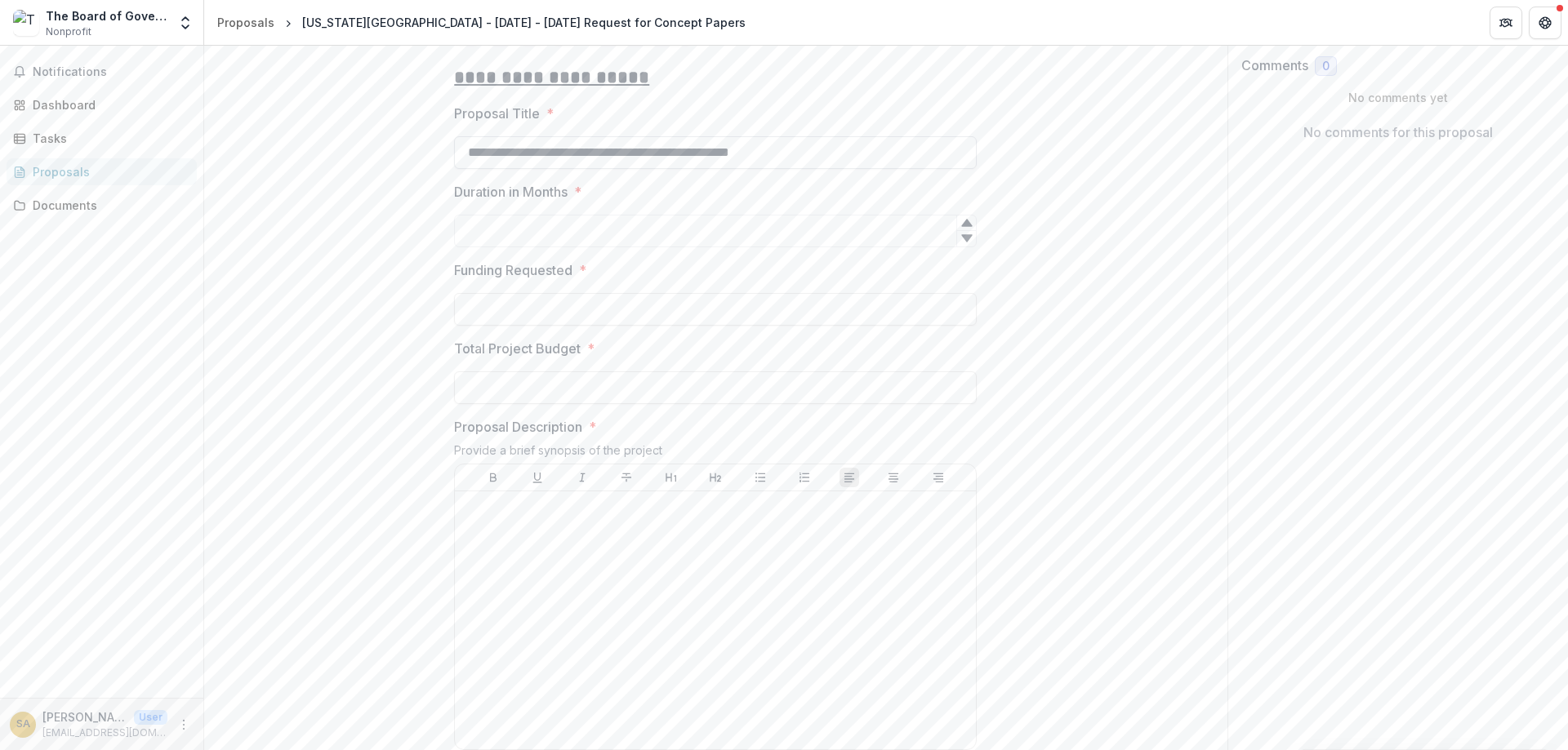
drag, startPoint x: 819, startPoint y: 278, endPoint x: 451, endPoint y: 285, distance: 368.1
click at [454, 169] on input "**********" at bounding box center [715, 152] width 523 height 33
